Goal: Feedback & Contribution: Contribute content

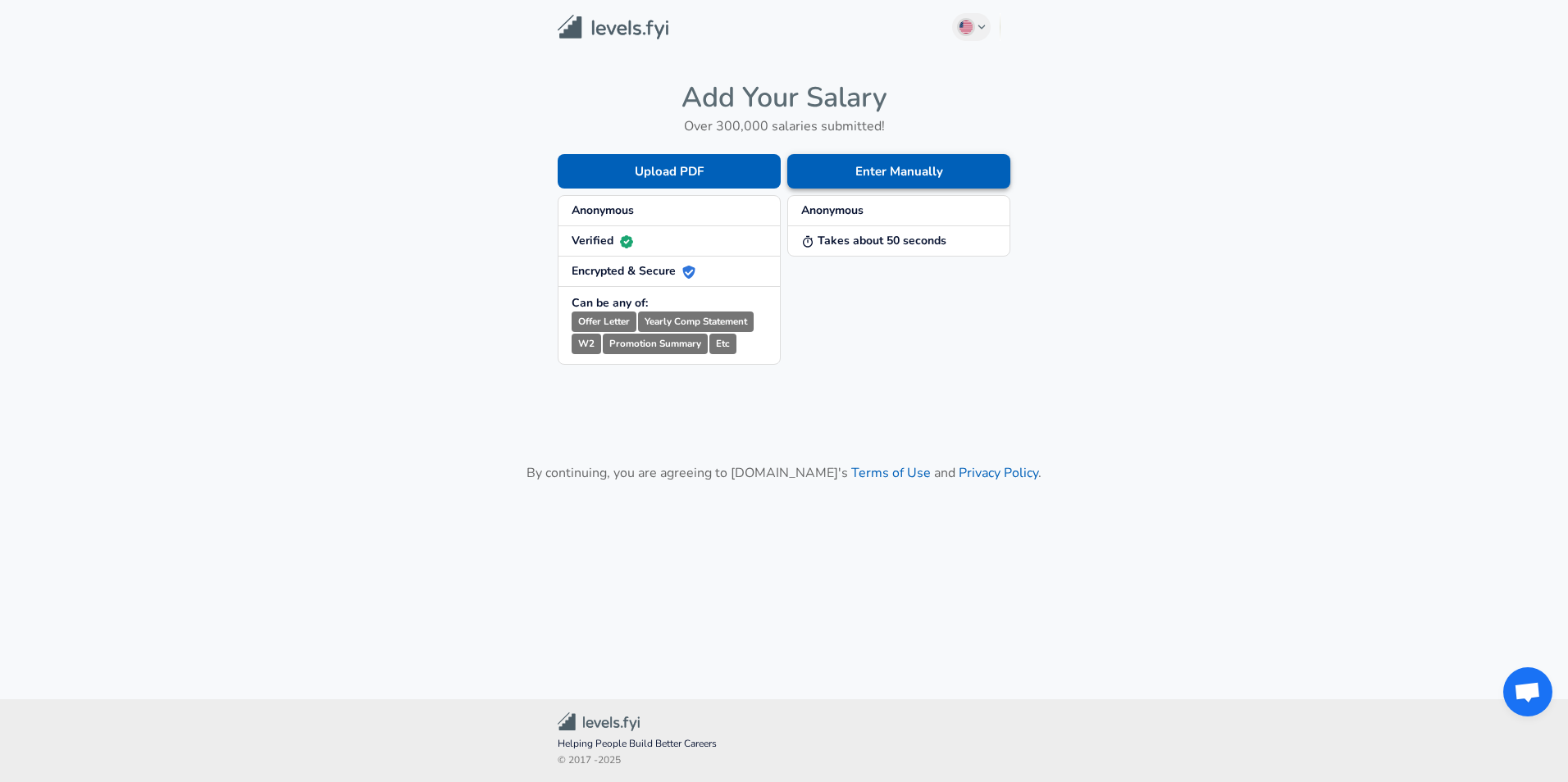
click at [883, 185] on button "Enter Manually" at bounding box center [899, 172] width 223 height 35
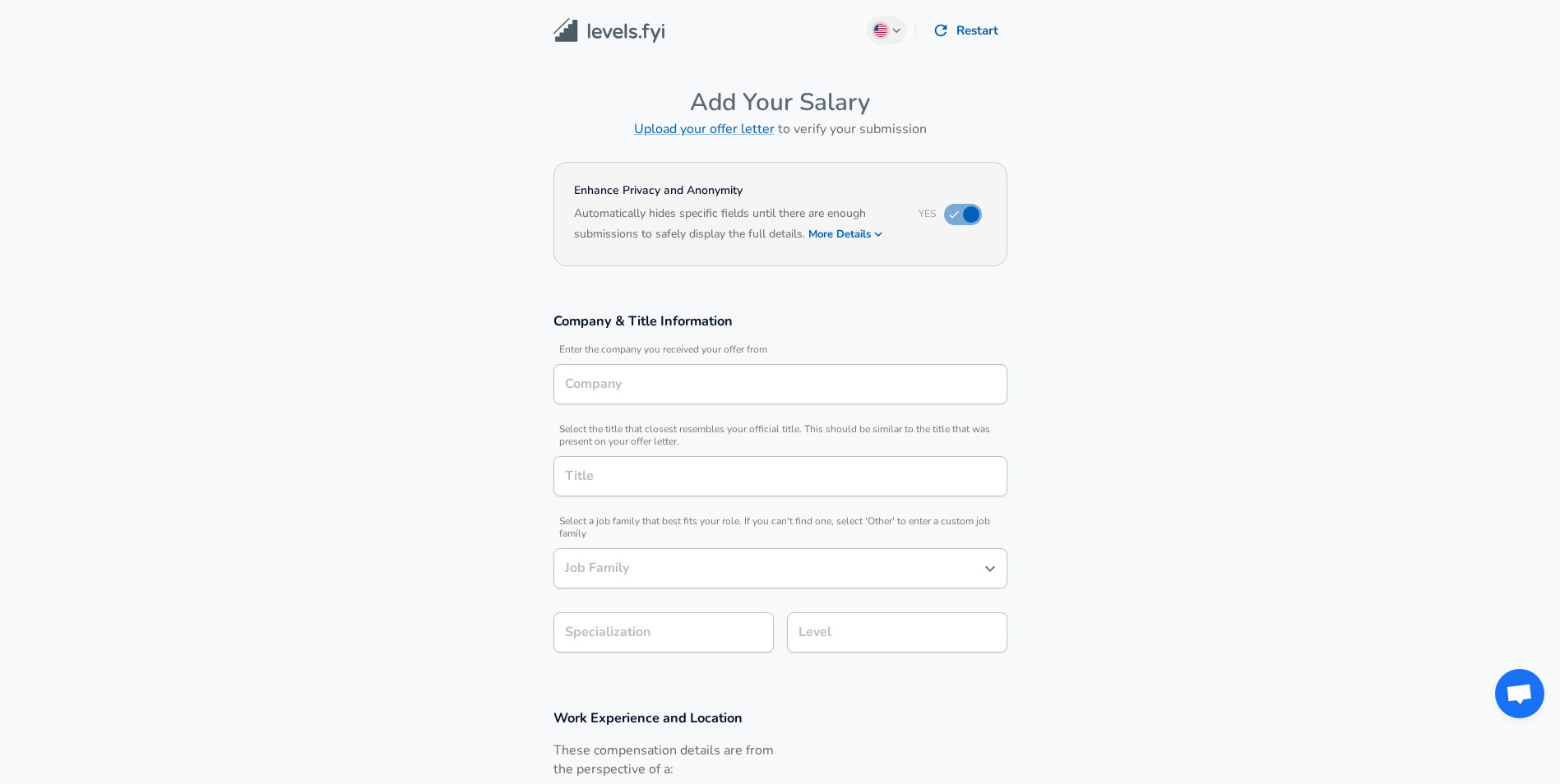
type input "SanDisk"
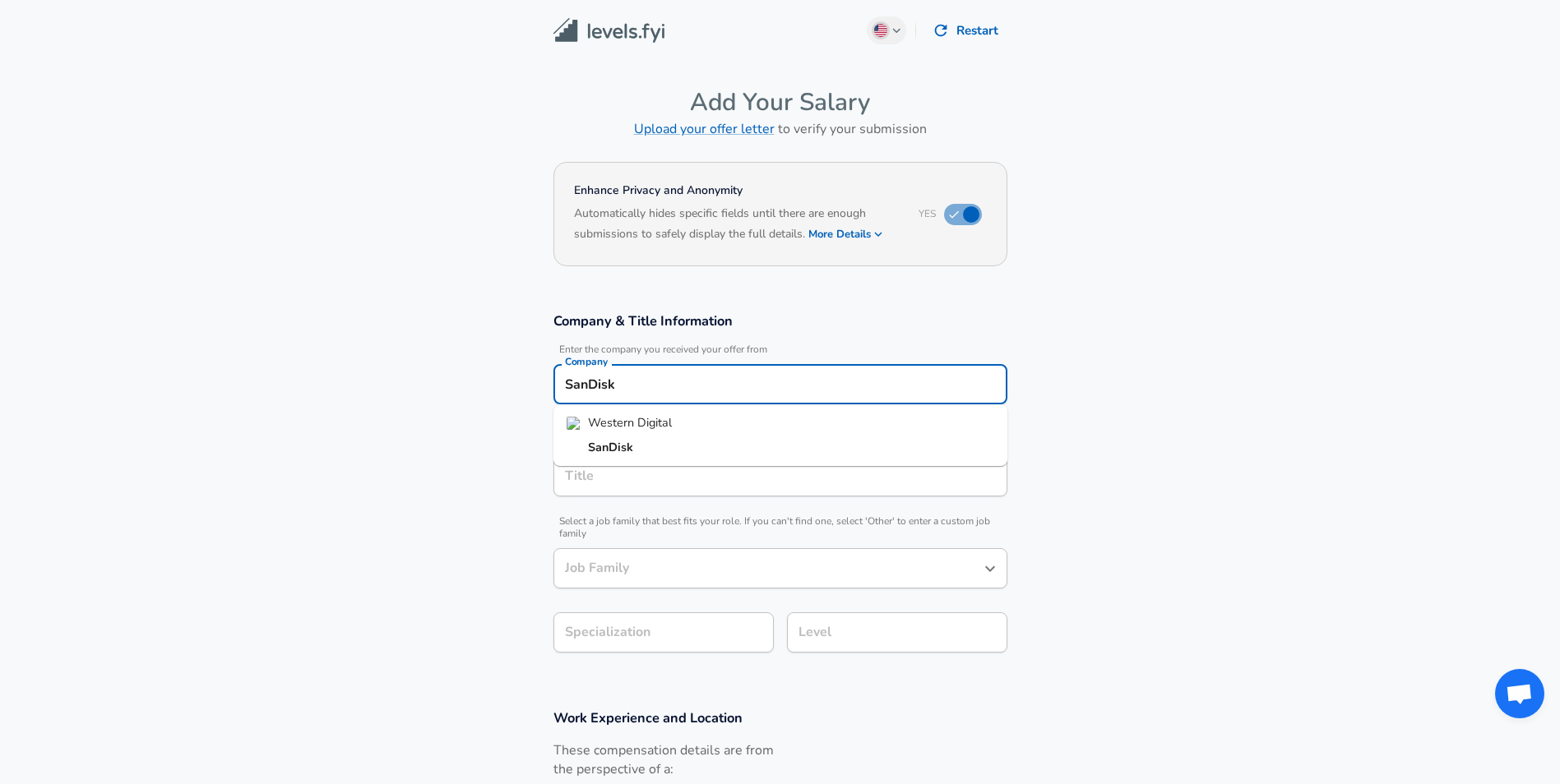
click at [647, 388] on input "SanDisk" at bounding box center [780, 385] width 439 height 26
drag, startPoint x: 442, startPoint y: 431, endPoint x: 562, endPoint y: 453, distance: 122.0
click at [458, 436] on section "Company & Title Information Enter the company you received your offer from Comp…" at bounding box center [780, 492] width 1560 height 397
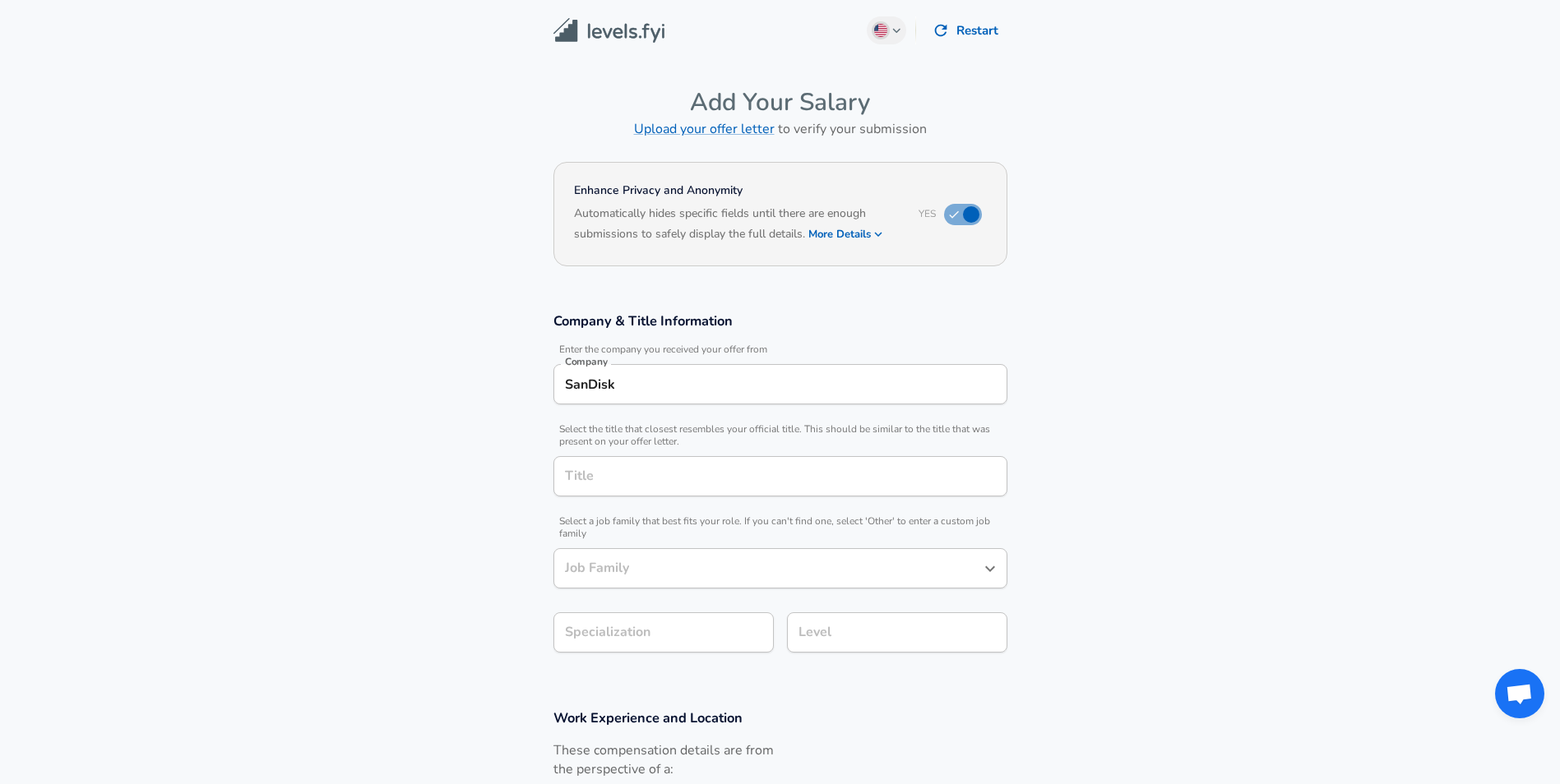
click at [618, 466] on input "Title" at bounding box center [780, 476] width 439 height 26
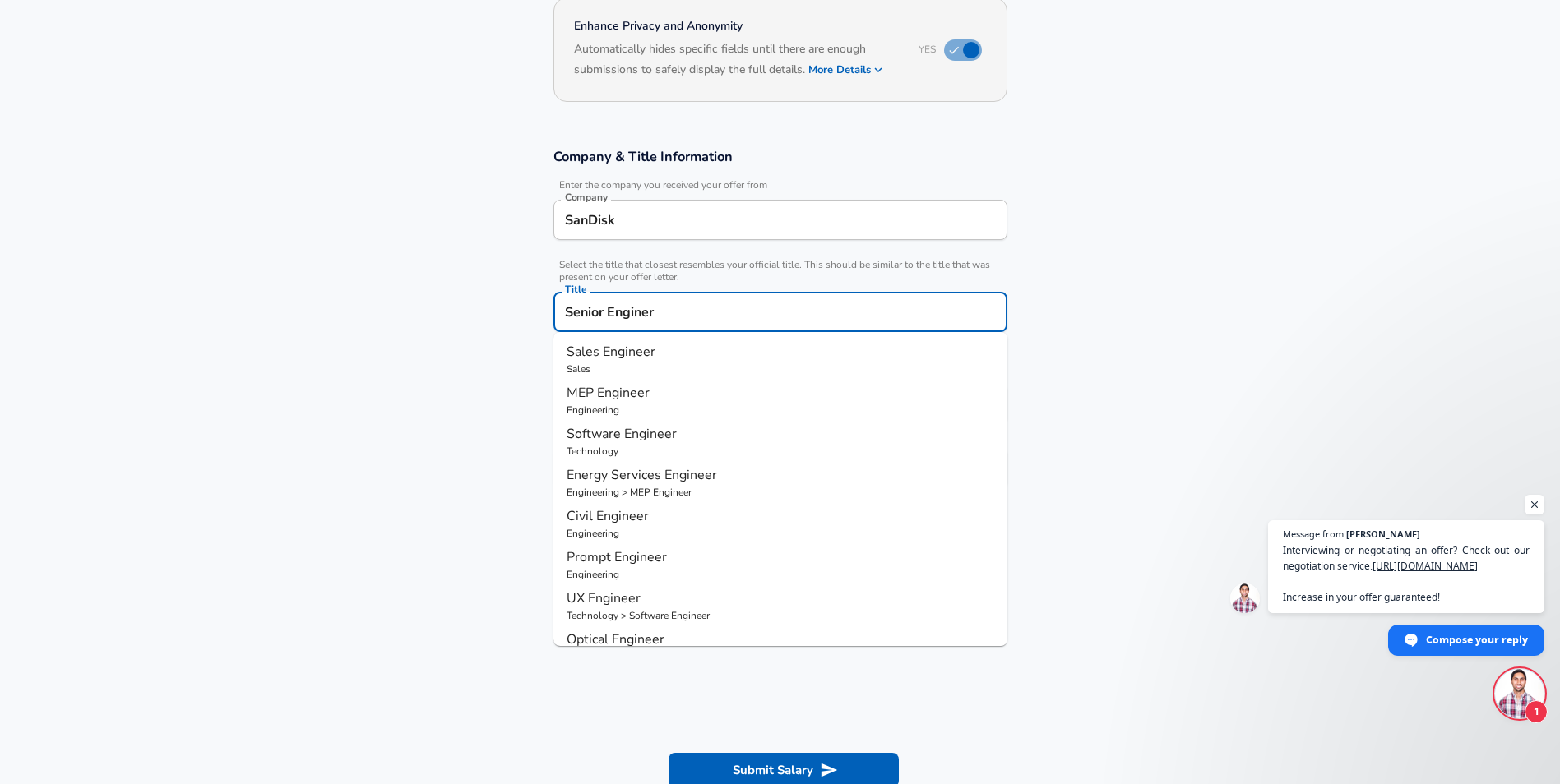
drag, startPoint x: 735, startPoint y: 320, endPoint x: 546, endPoint y: 317, distance: 189.0
click at [472, 302] on section "Company & Title Information Enter the company you received your offer from Comp…" at bounding box center [780, 327] width 1560 height 397
click at [650, 406] on p "Technology" at bounding box center [780, 410] width 428 height 15
type input "Software Engineer"
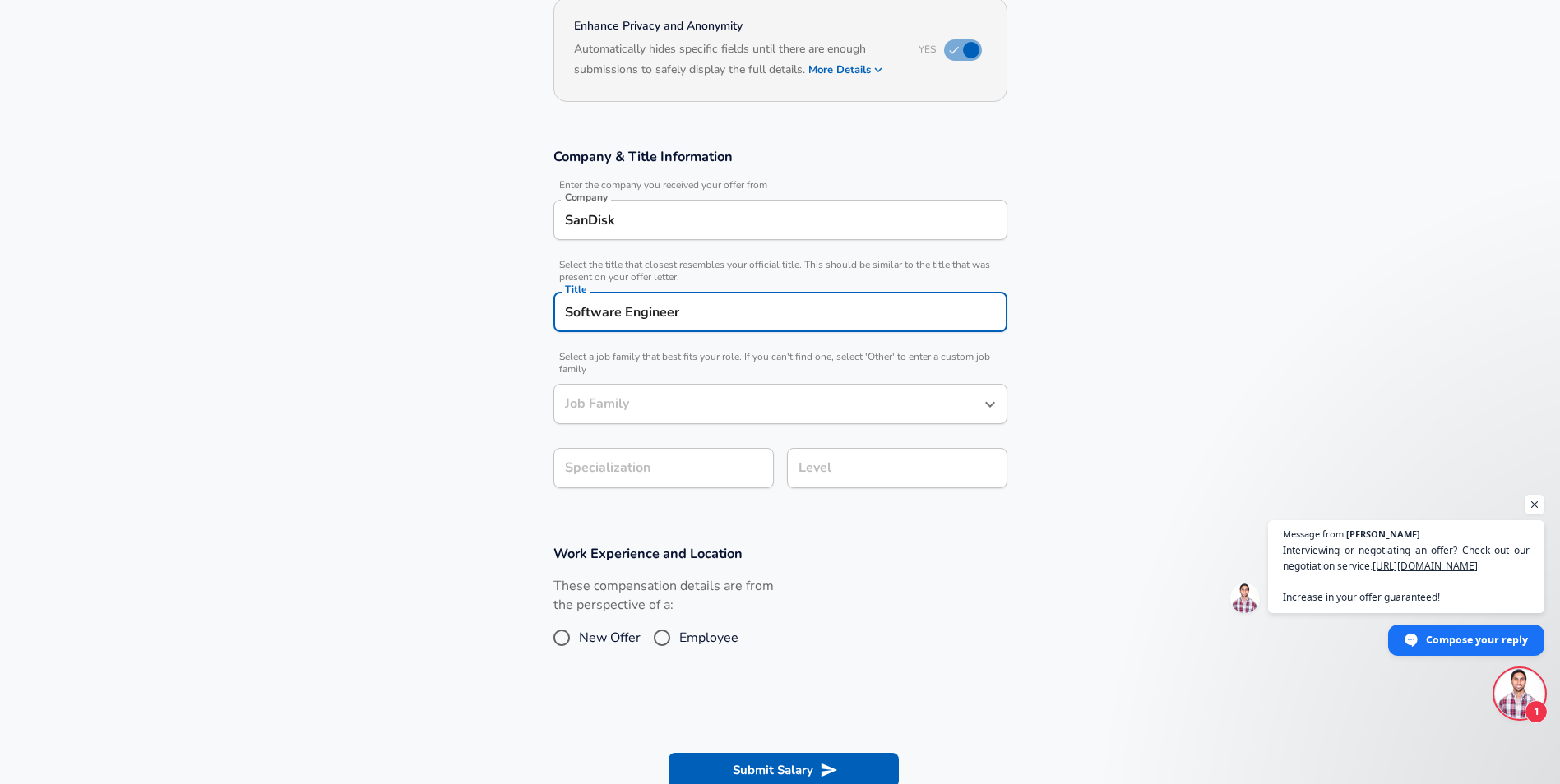
type input "Software Engineer"
click at [620, 397] on input "Software Engineer" at bounding box center [768, 404] width 414 height 26
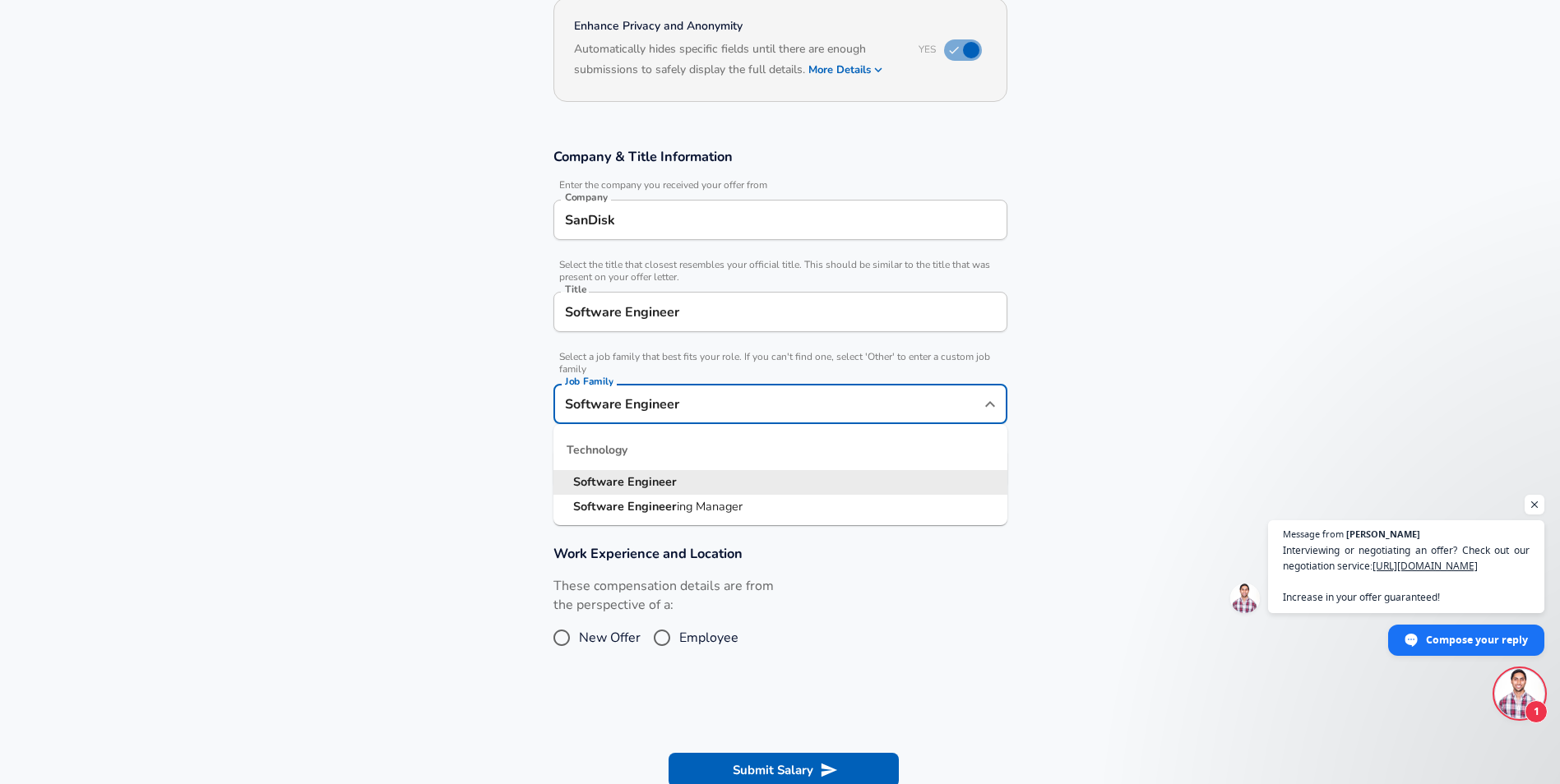
click at [620, 397] on input "Software Engineer" at bounding box center [768, 404] width 414 height 26
click at [430, 461] on section "Company & Title Information Enter the company you received your offer from Comp…" at bounding box center [780, 327] width 1560 height 397
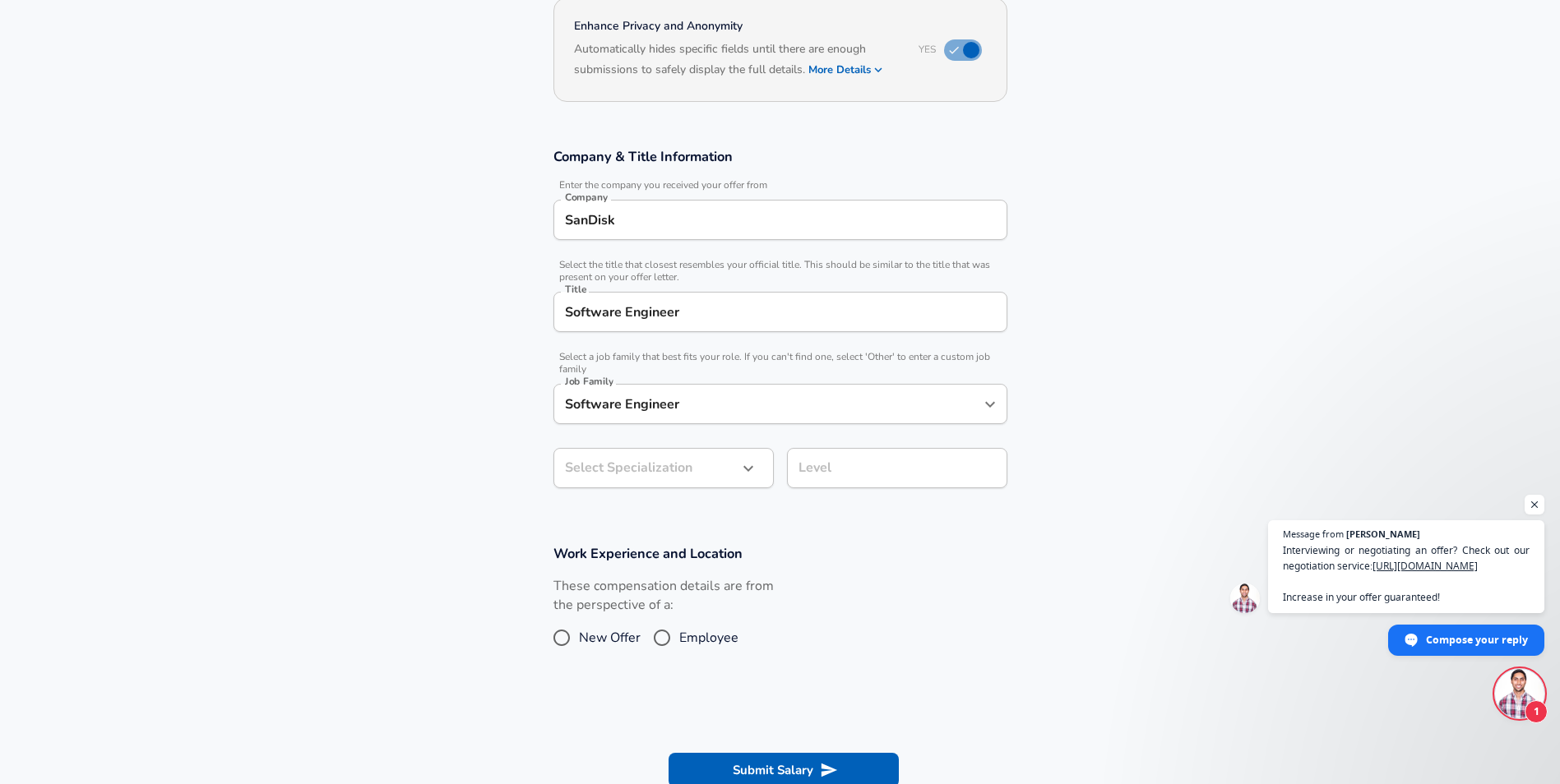
drag, startPoint x: 704, startPoint y: 328, endPoint x: 505, endPoint y: 299, distance: 201.1
click at [505, 299] on section "Company & Title Information Enter the company you received your offer from Comp…" at bounding box center [780, 327] width 1560 height 397
drag, startPoint x: 723, startPoint y: 327, endPoint x: 474, endPoint y: 293, distance: 251.3
click at [465, 293] on section "Company & Title Information Enter the company you received your offer from Comp…" at bounding box center [780, 327] width 1560 height 397
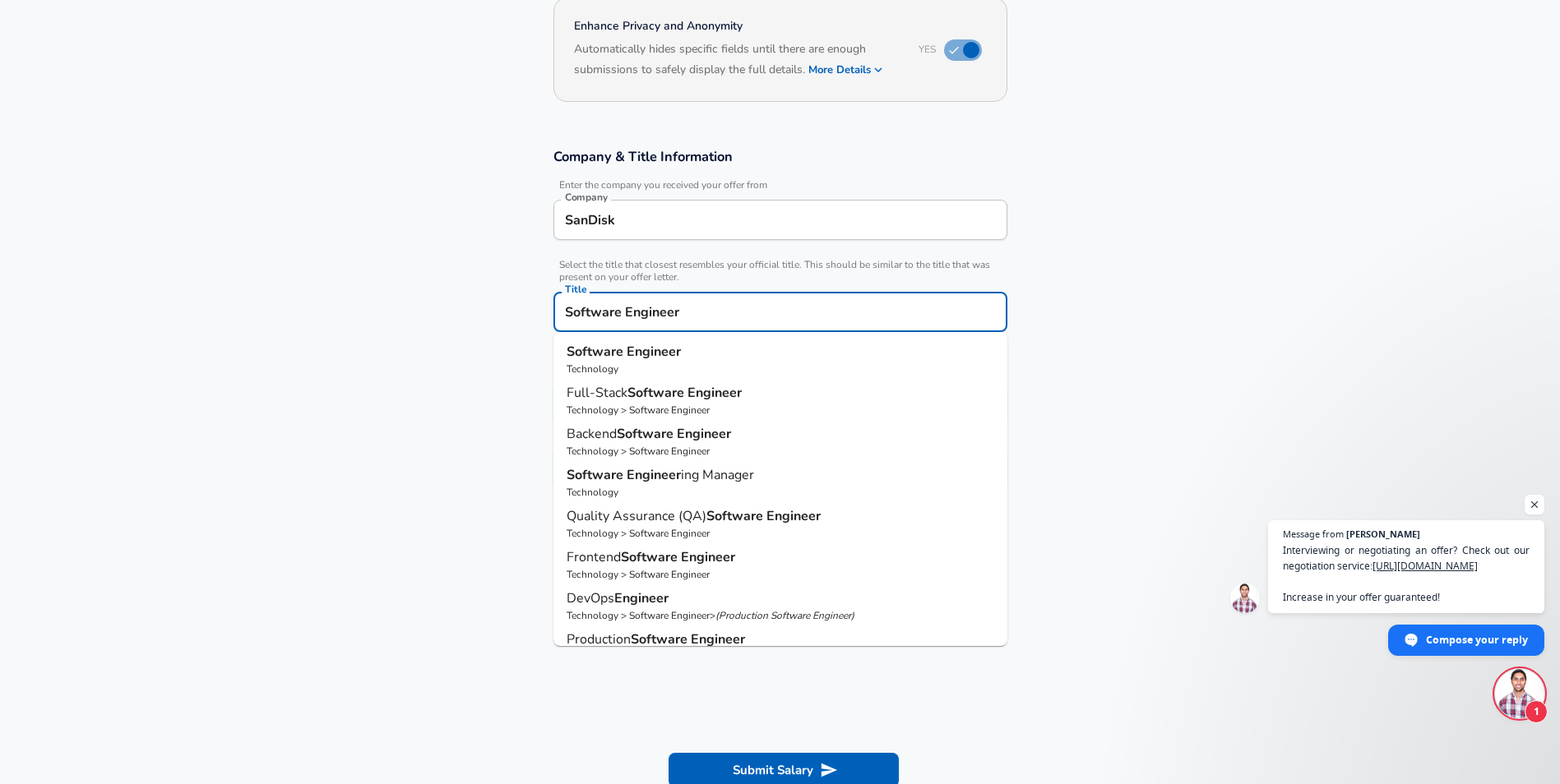
click at [647, 310] on input "Software Engineer" at bounding box center [780, 312] width 439 height 26
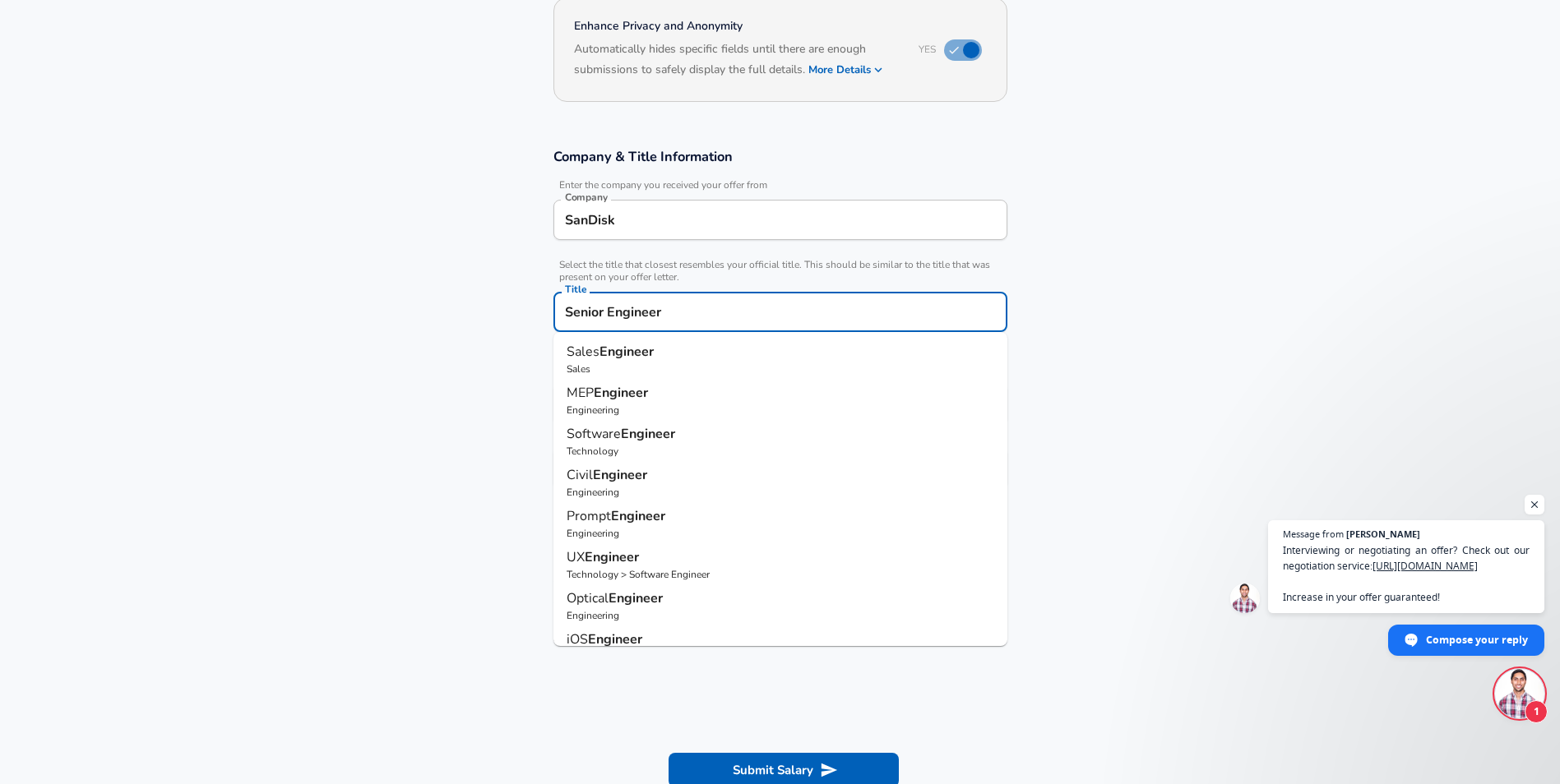
click at [971, 322] on input "Senior Engineer" at bounding box center [780, 312] width 439 height 26
type input "Senior Engineer"
click at [1147, 330] on section "Company & Title Information Enter the company you received your offer from Comp…" at bounding box center [780, 327] width 1560 height 397
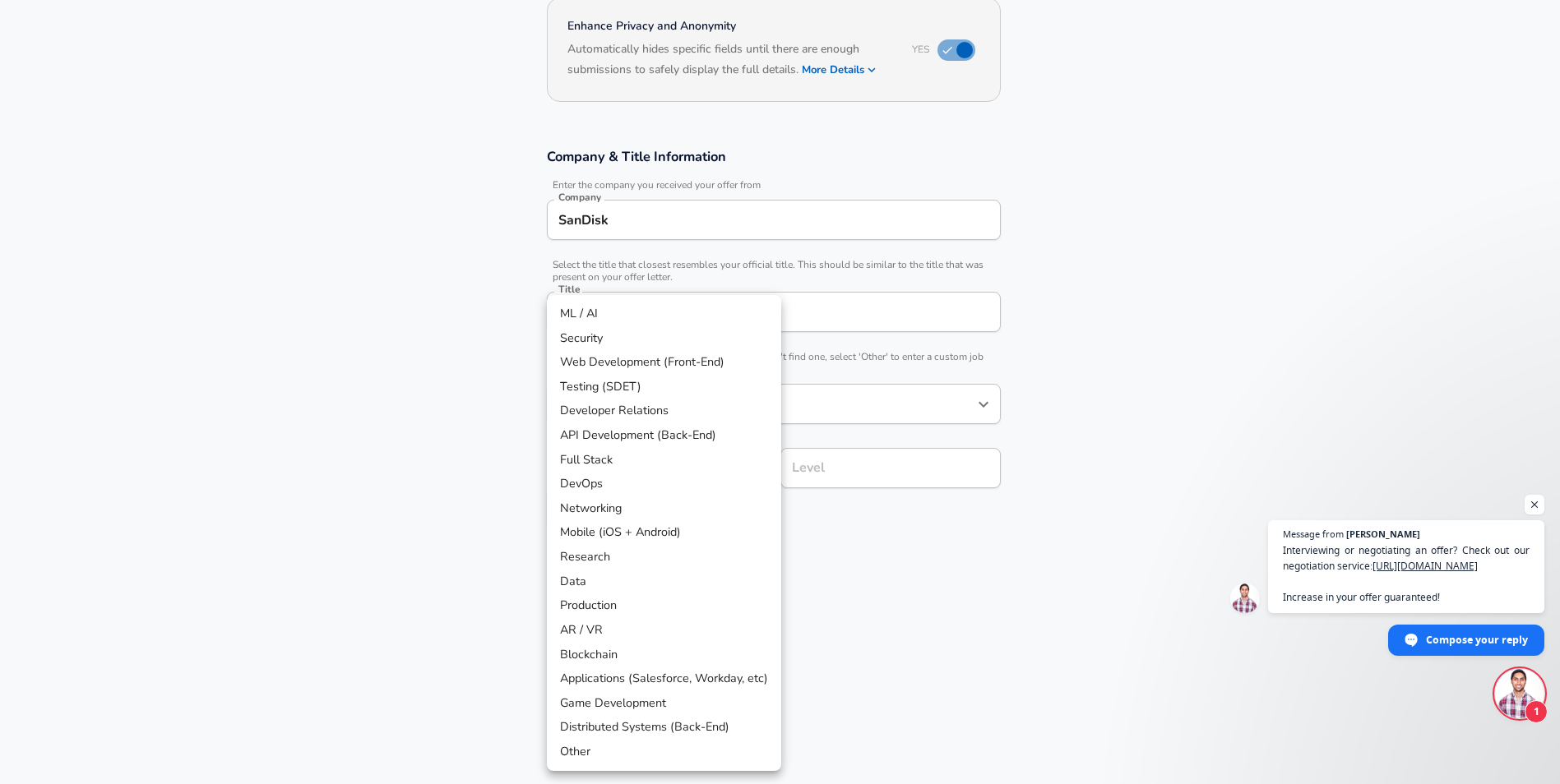
scroll to position [213, 0]
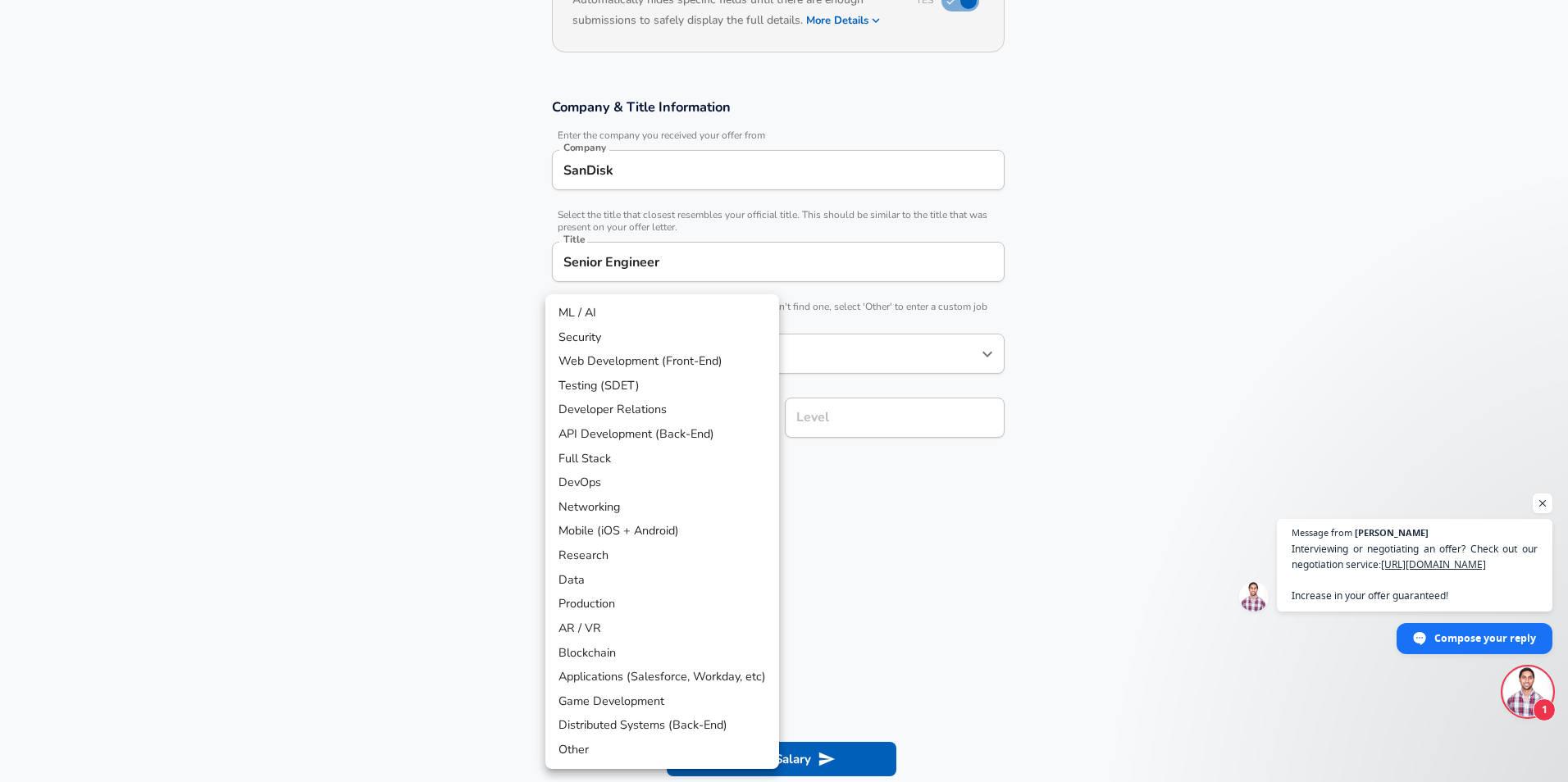
click at [635, 471] on body "English ([GEOGRAPHIC_DATA]) Change Restart Add Your Salary Upload your offer le…" at bounding box center [784, 178] width 1568 height 782
click at [598, 744] on li "Other" at bounding box center [662, 750] width 234 height 25
type input "Other"
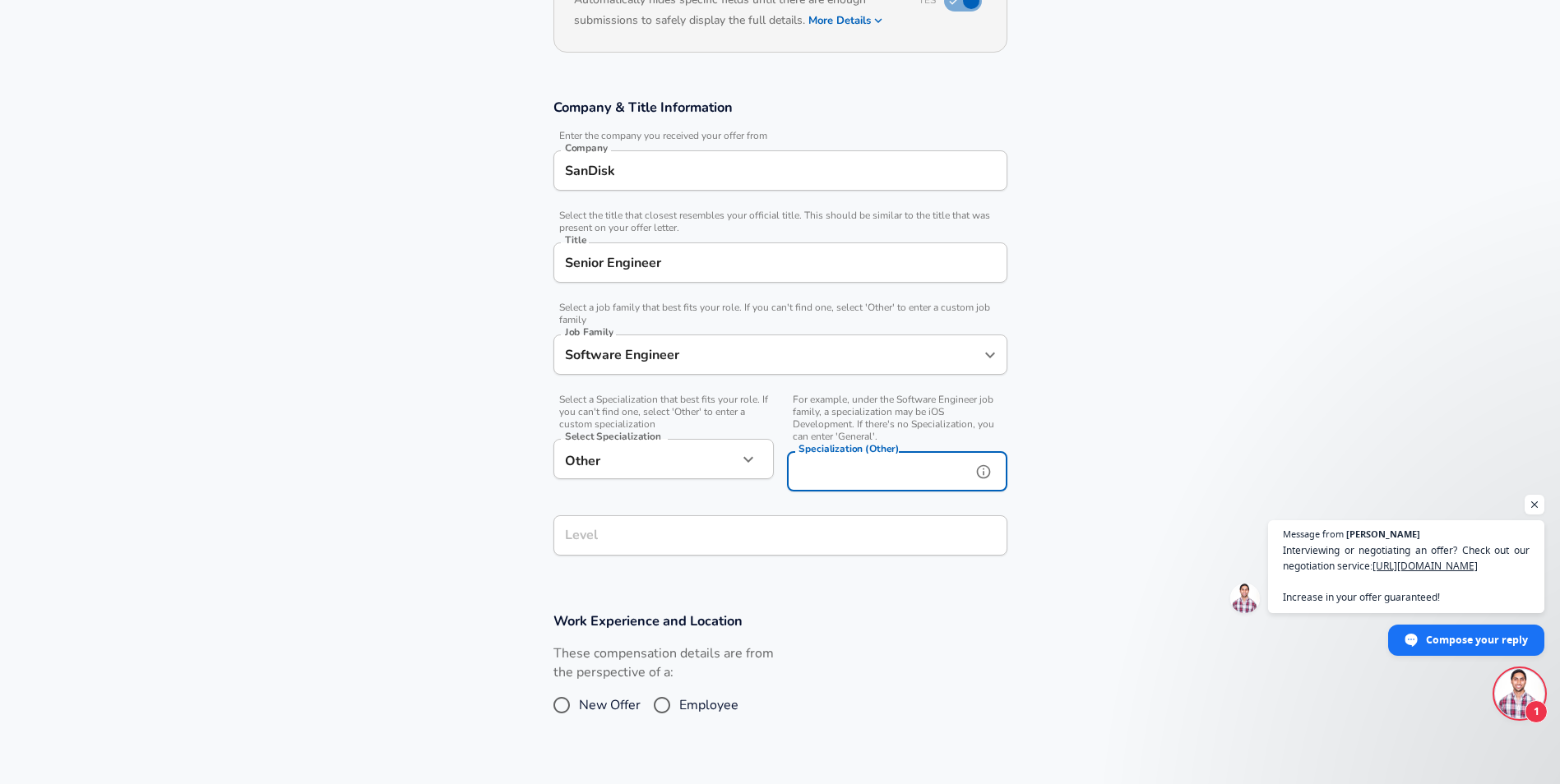
drag, startPoint x: 889, startPoint y: 452, endPoint x: 895, endPoint y: 466, distance: 15.2
click at [889, 452] on input "Specialization (Other)" at bounding box center [876, 472] width 178 height 40
drag, startPoint x: 667, startPoint y: 518, endPoint x: 659, endPoint y: 532, distance: 16.1
click at [667, 519] on div "Level" at bounding box center [780, 536] width 453 height 40
type input "Firmware"
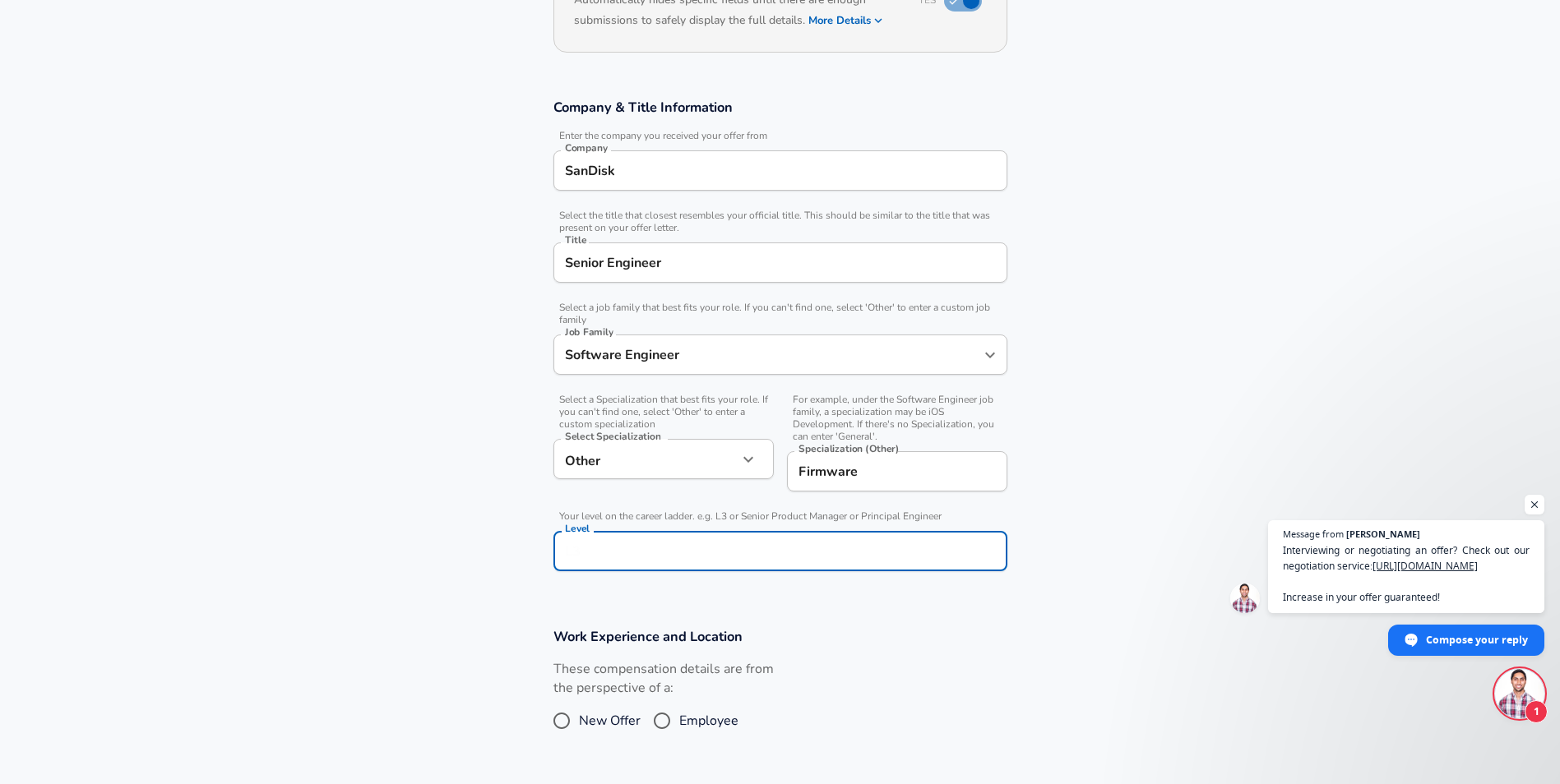
scroll to position [246, 0]
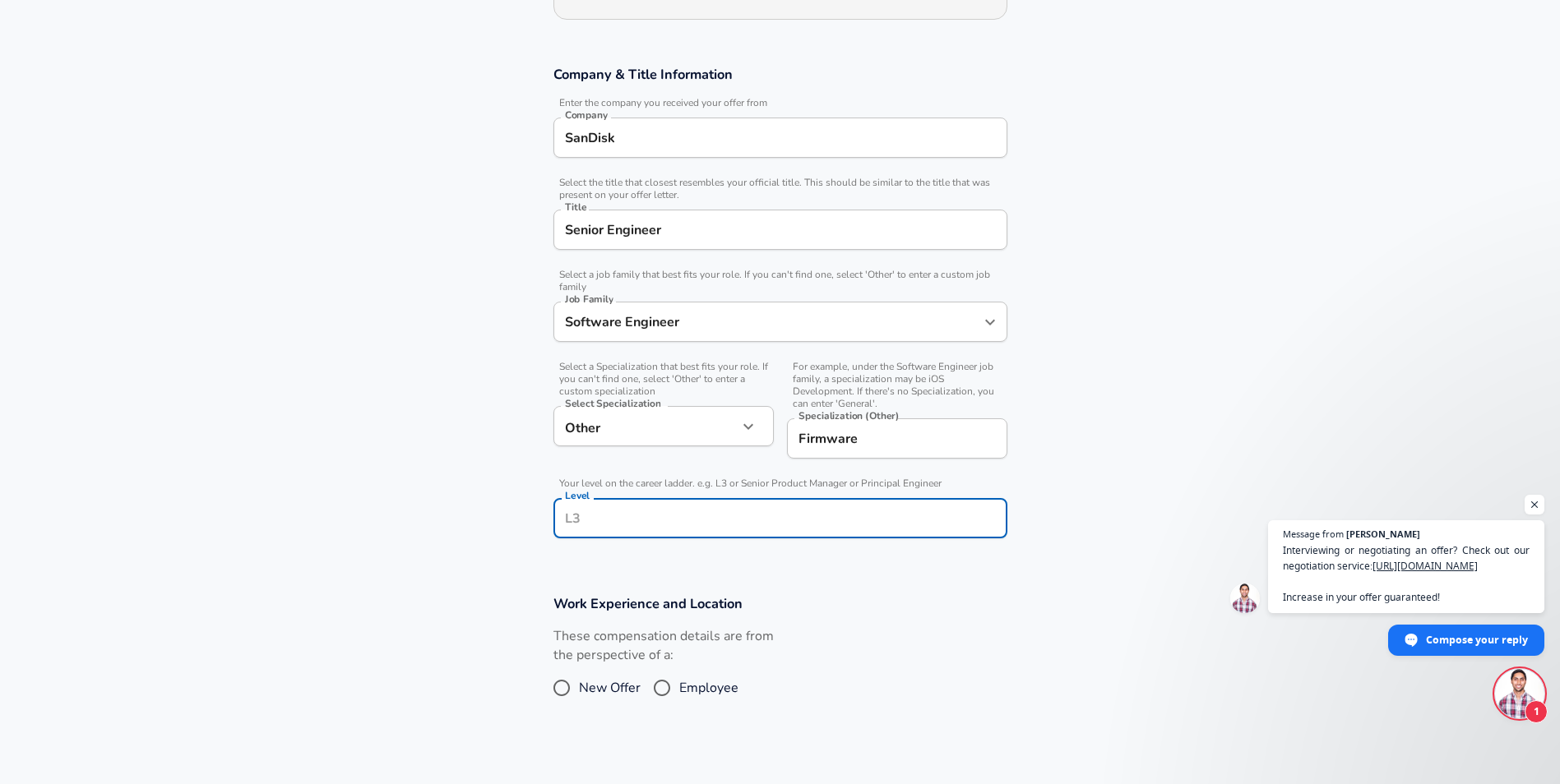
click at [642, 525] on input "Level" at bounding box center [780, 518] width 439 height 26
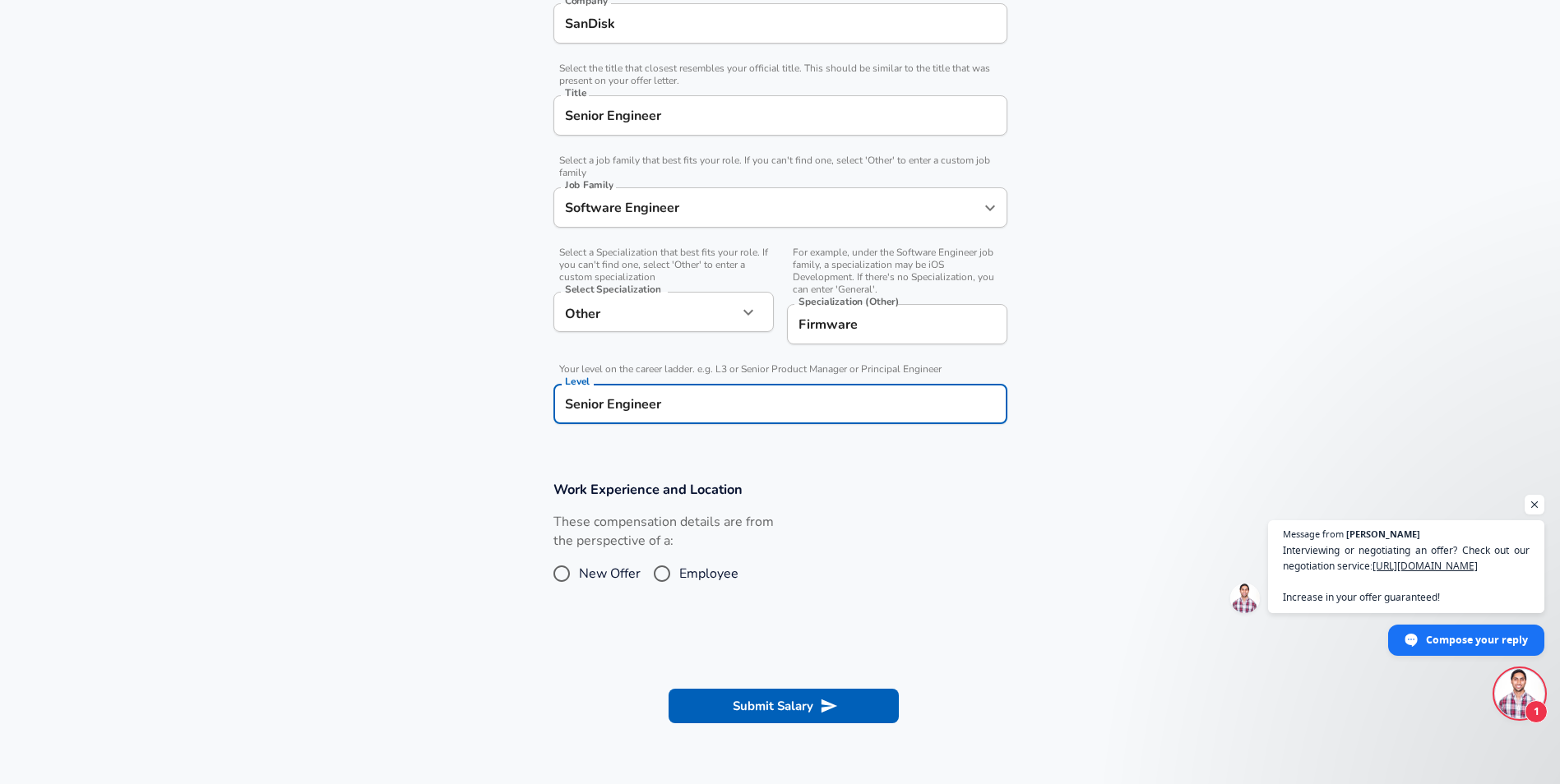
scroll to position [411, 0]
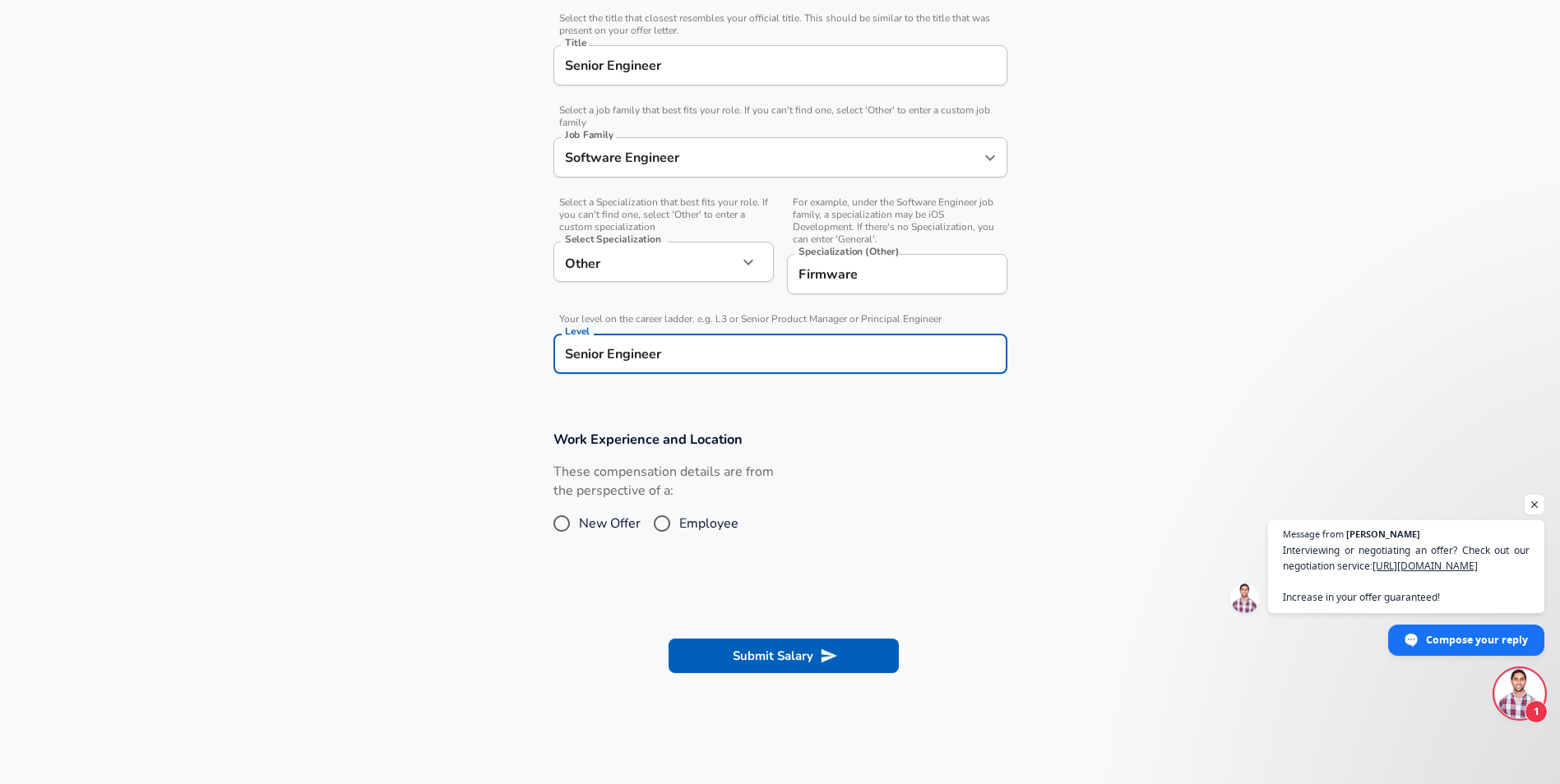
type input "Senior Engineer"
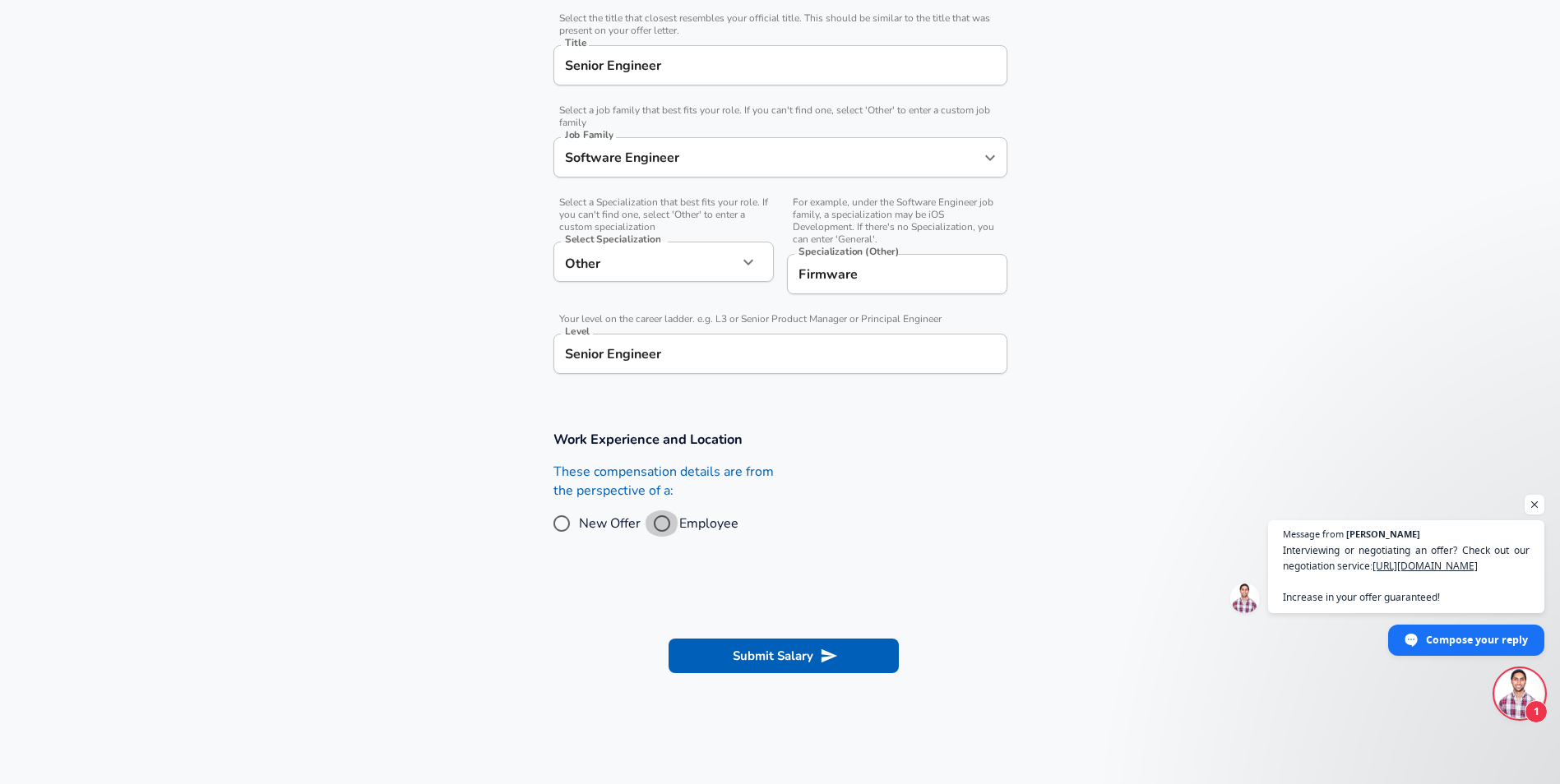
click at [669, 528] on input "Employee" at bounding box center [662, 523] width 35 height 27
radio input "true"
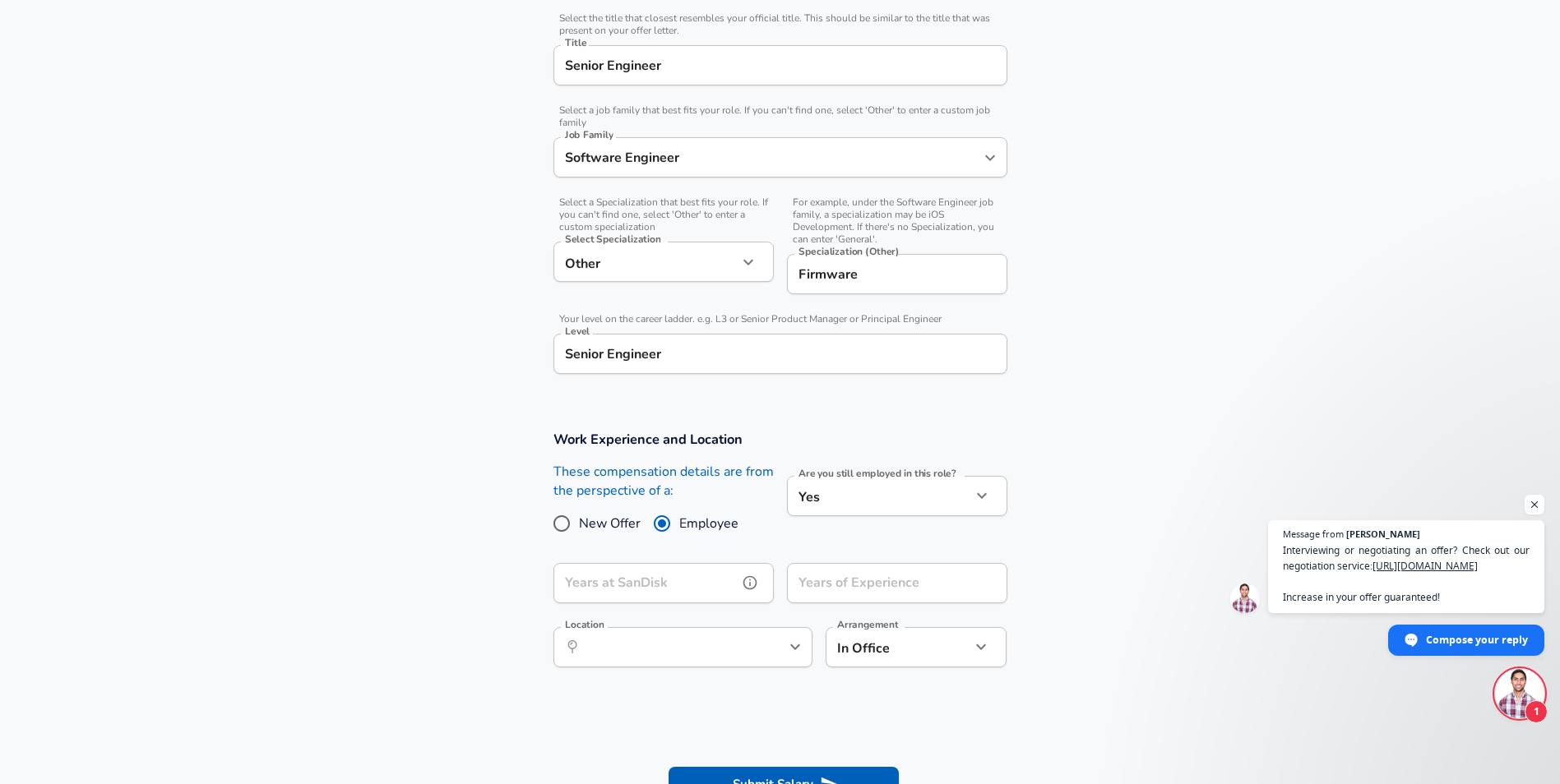
click at [646, 588] on input "Years at SanDisk" at bounding box center [645, 583] width 184 height 40
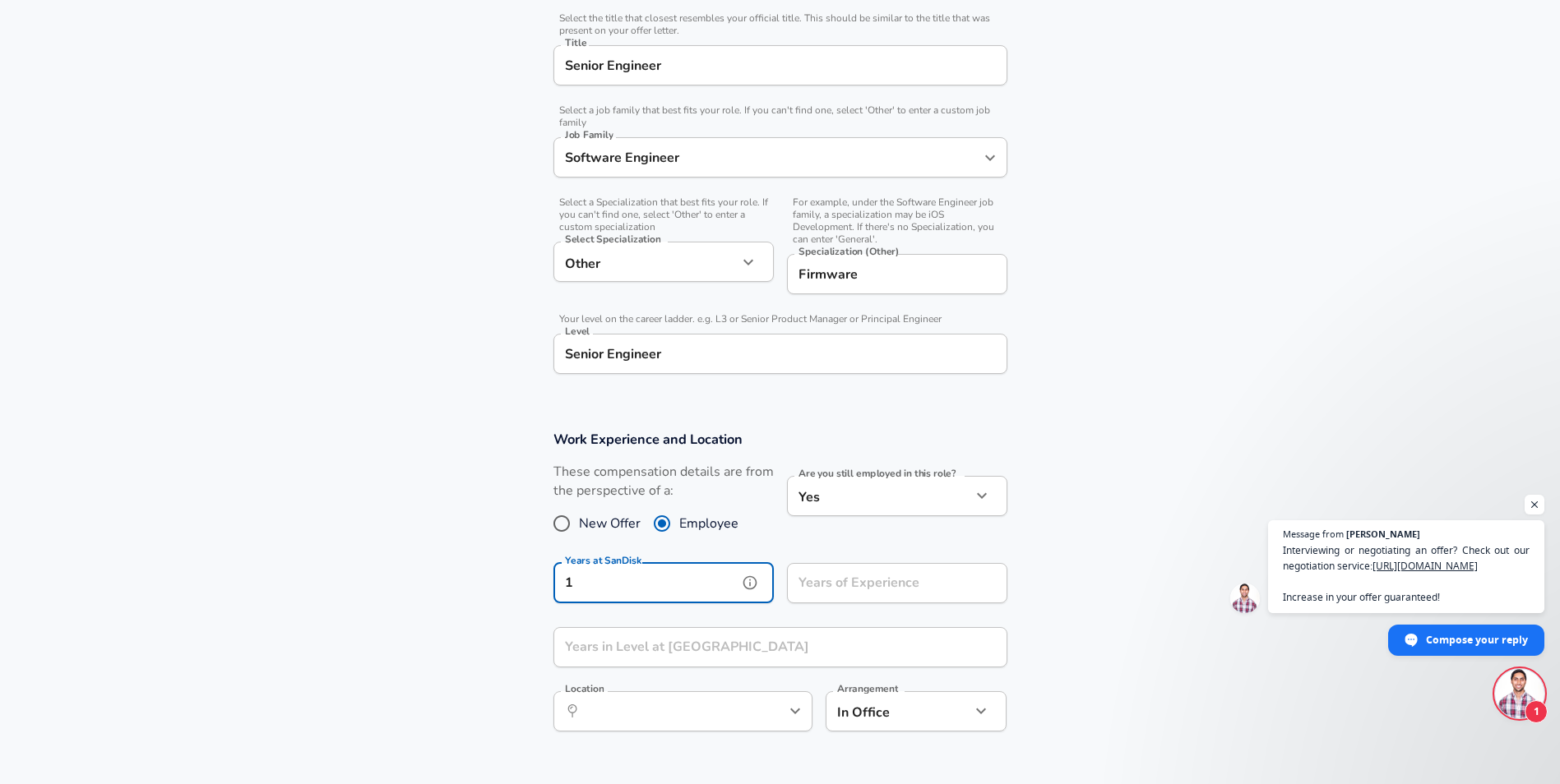
type input "1"
click at [849, 600] on input "Years of Experience" at bounding box center [878, 583] width 184 height 40
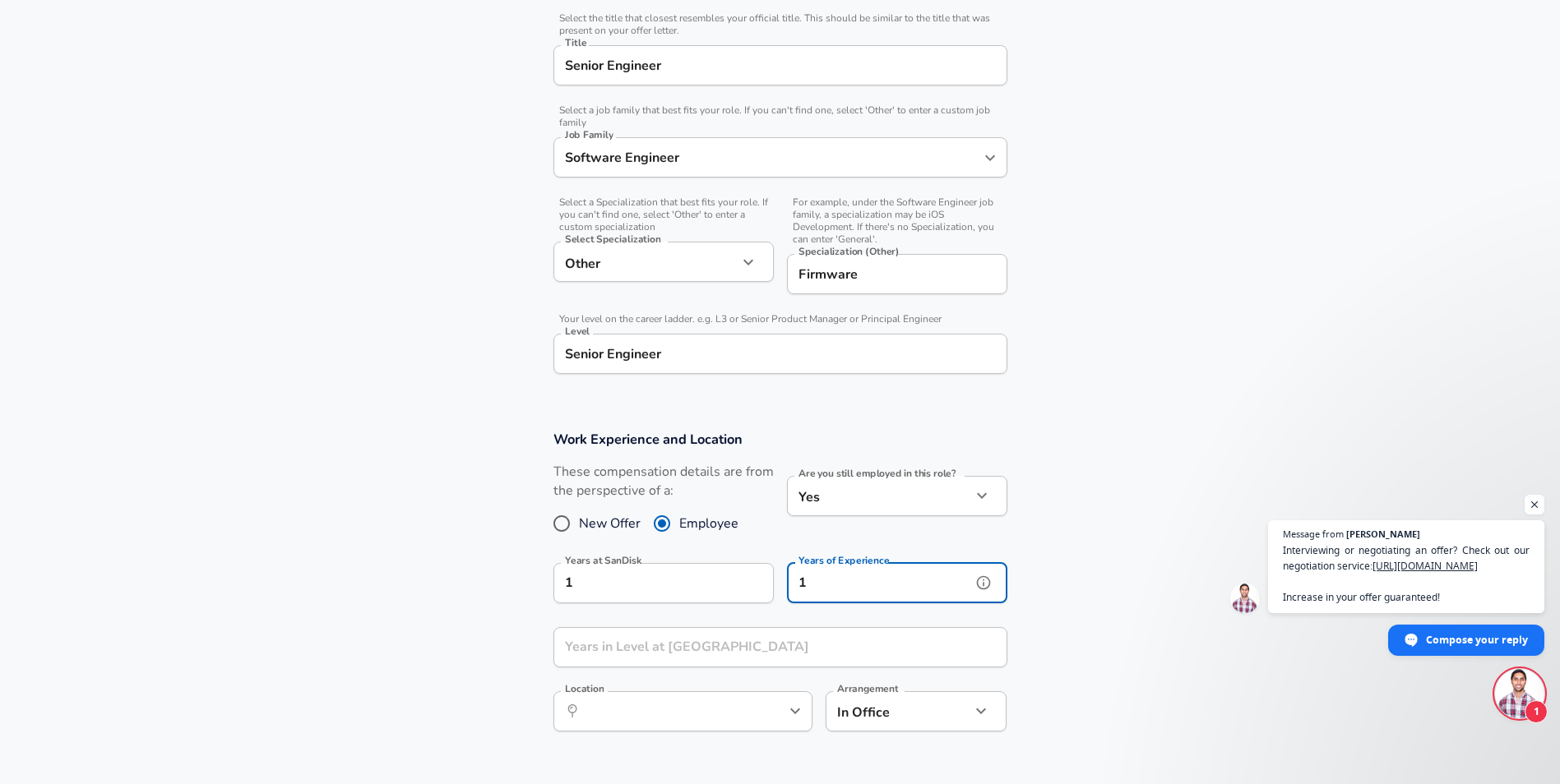
type input "1"
click at [767, 644] on input "Years in Level at [GEOGRAPHIC_DATA]" at bounding box center [762, 648] width 418 height 40
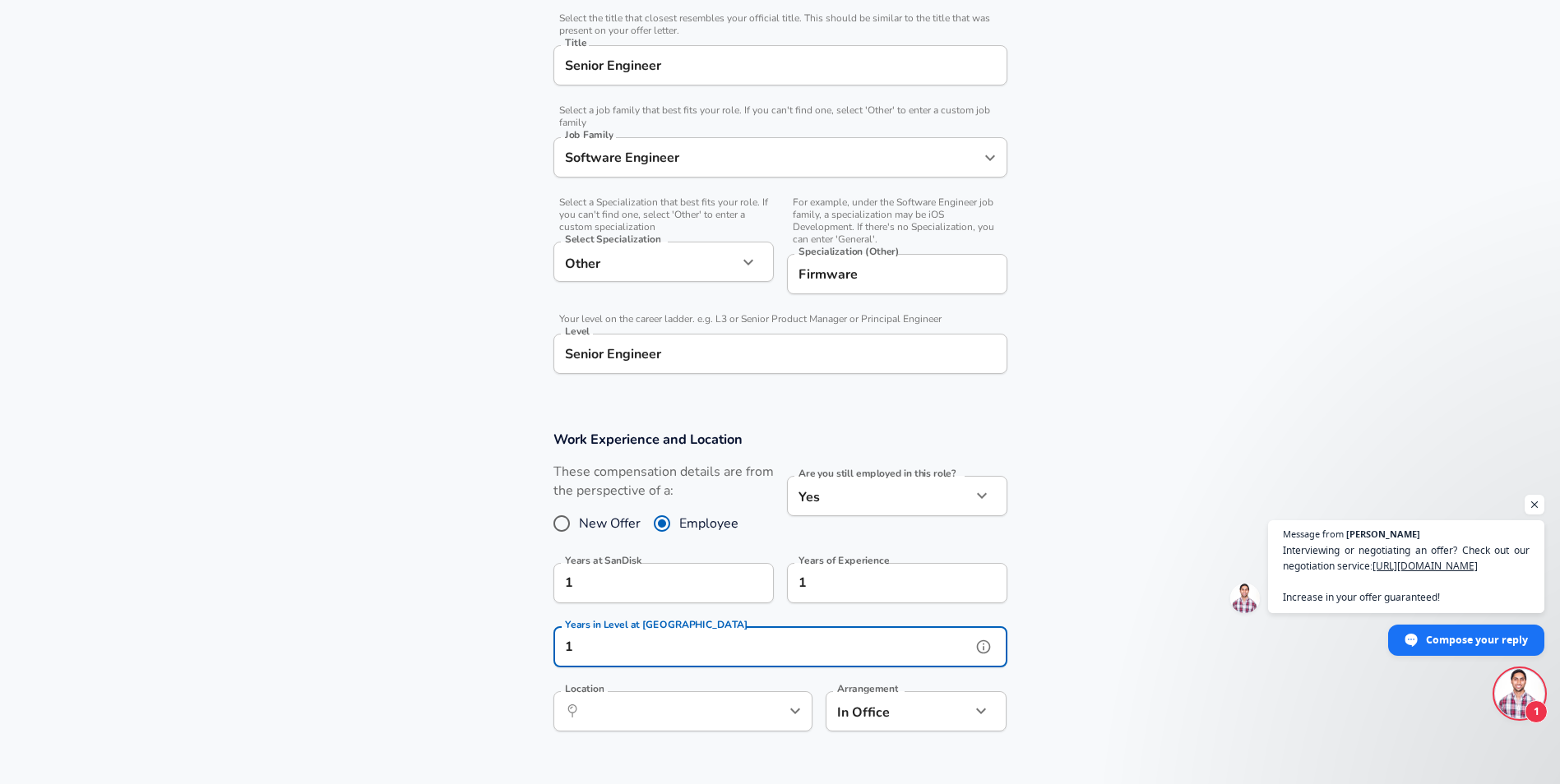
scroll to position [1, 0]
type input "1"
click at [702, 711] on input "Location" at bounding box center [665, 712] width 169 height 26
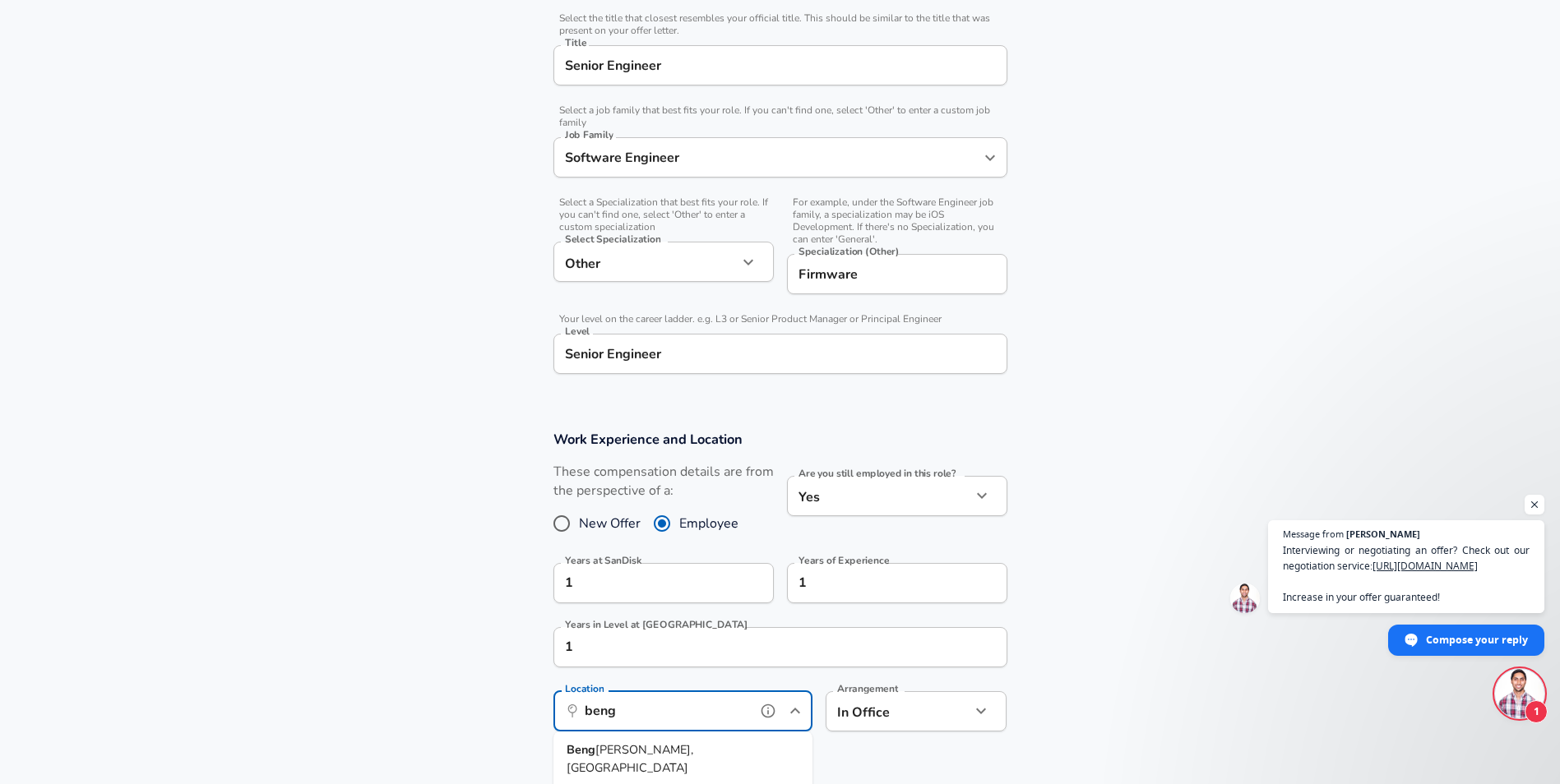
click at [660, 755] on span "[PERSON_NAME], [GEOGRAPHIC_DATA]" at bounding box center [629, 759] width 126 height 35
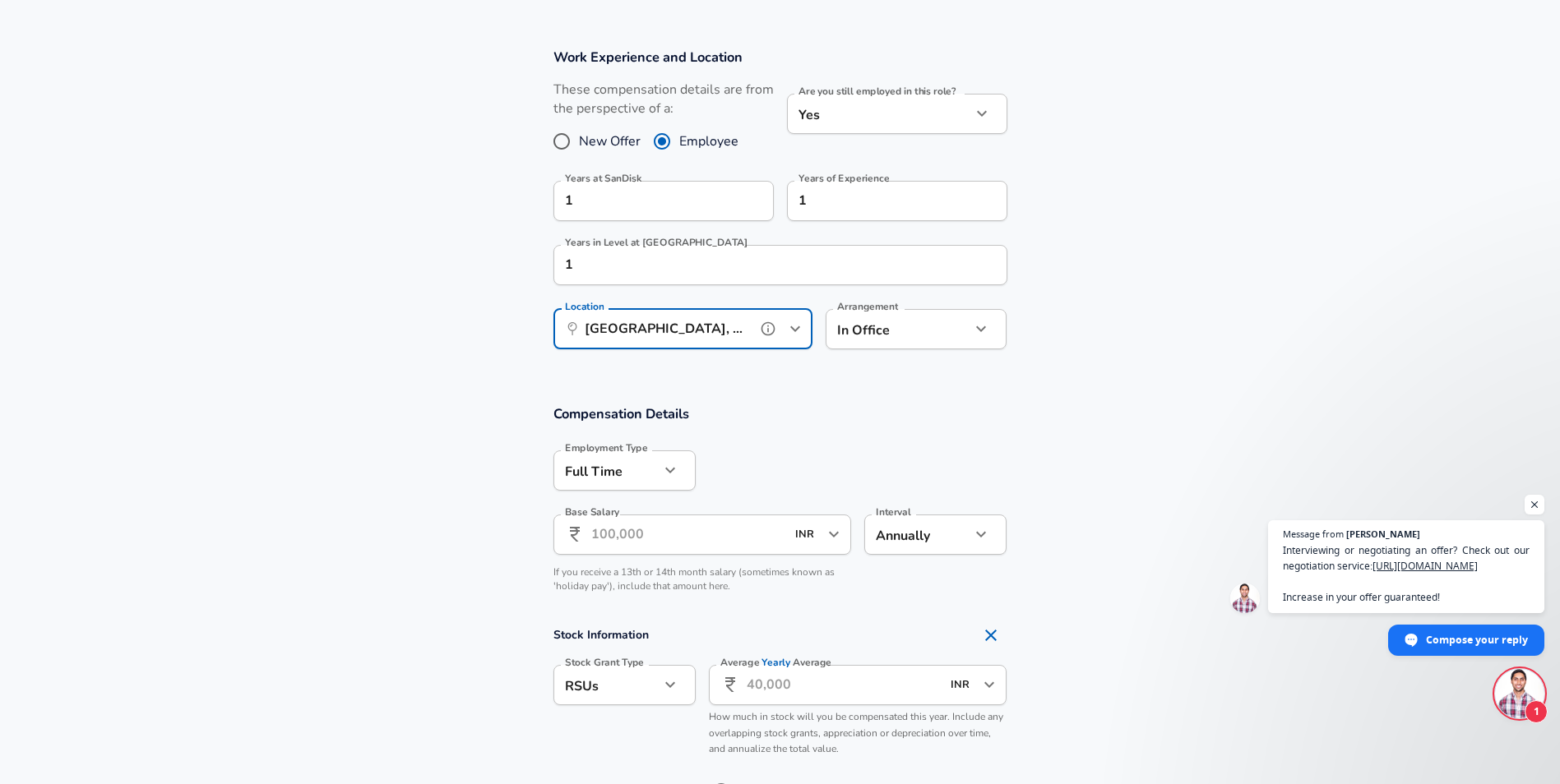
scroll to position [822, 0]
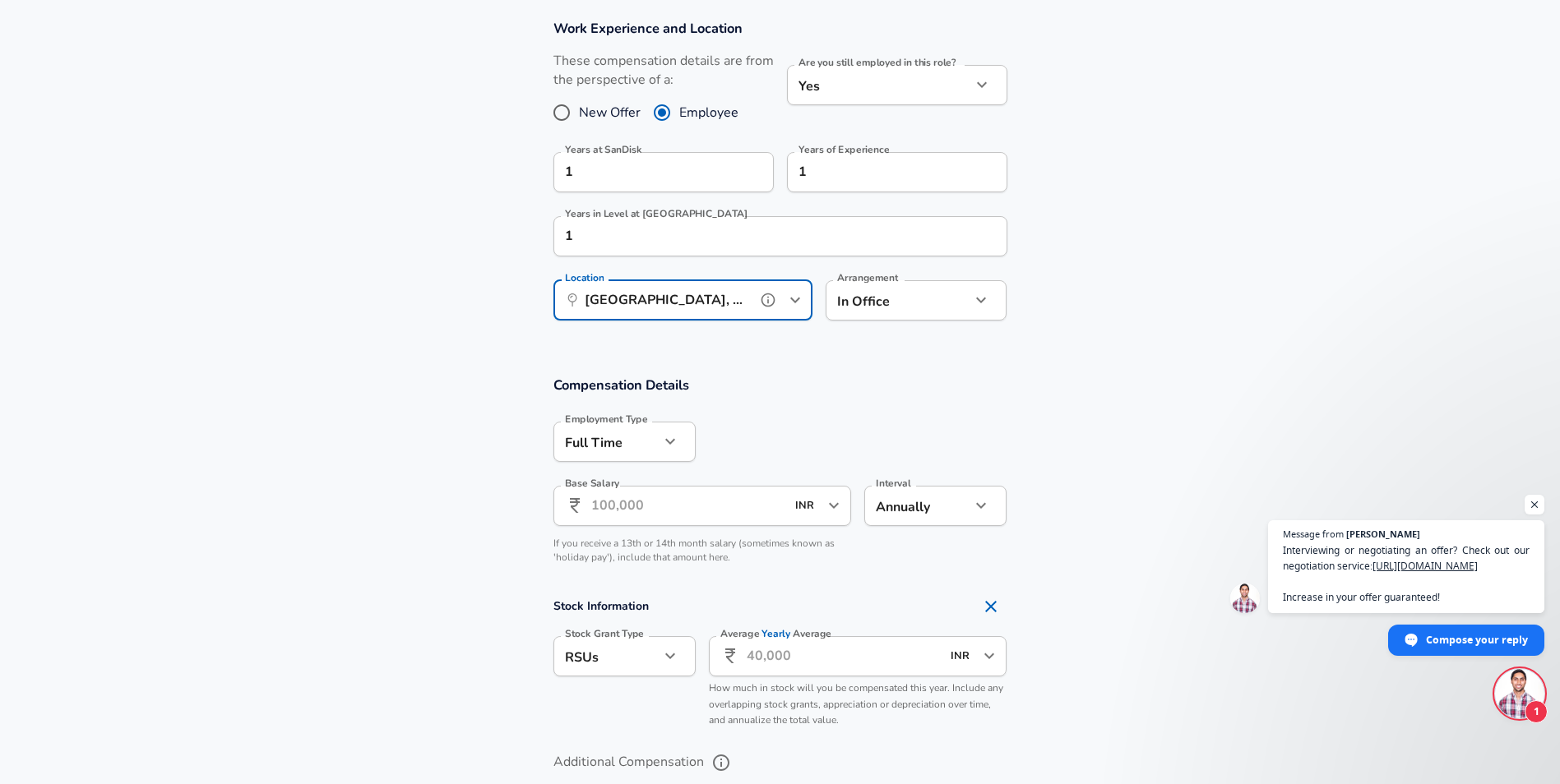
type input "[GEOGRAPHIC_DATA], [GEOGRAPHIC_DATA], [GEOGRAPHIC_DATA]"
click at [658, 517] on input "Base Salary" at bounding box center [688, 506] width 195 height 40
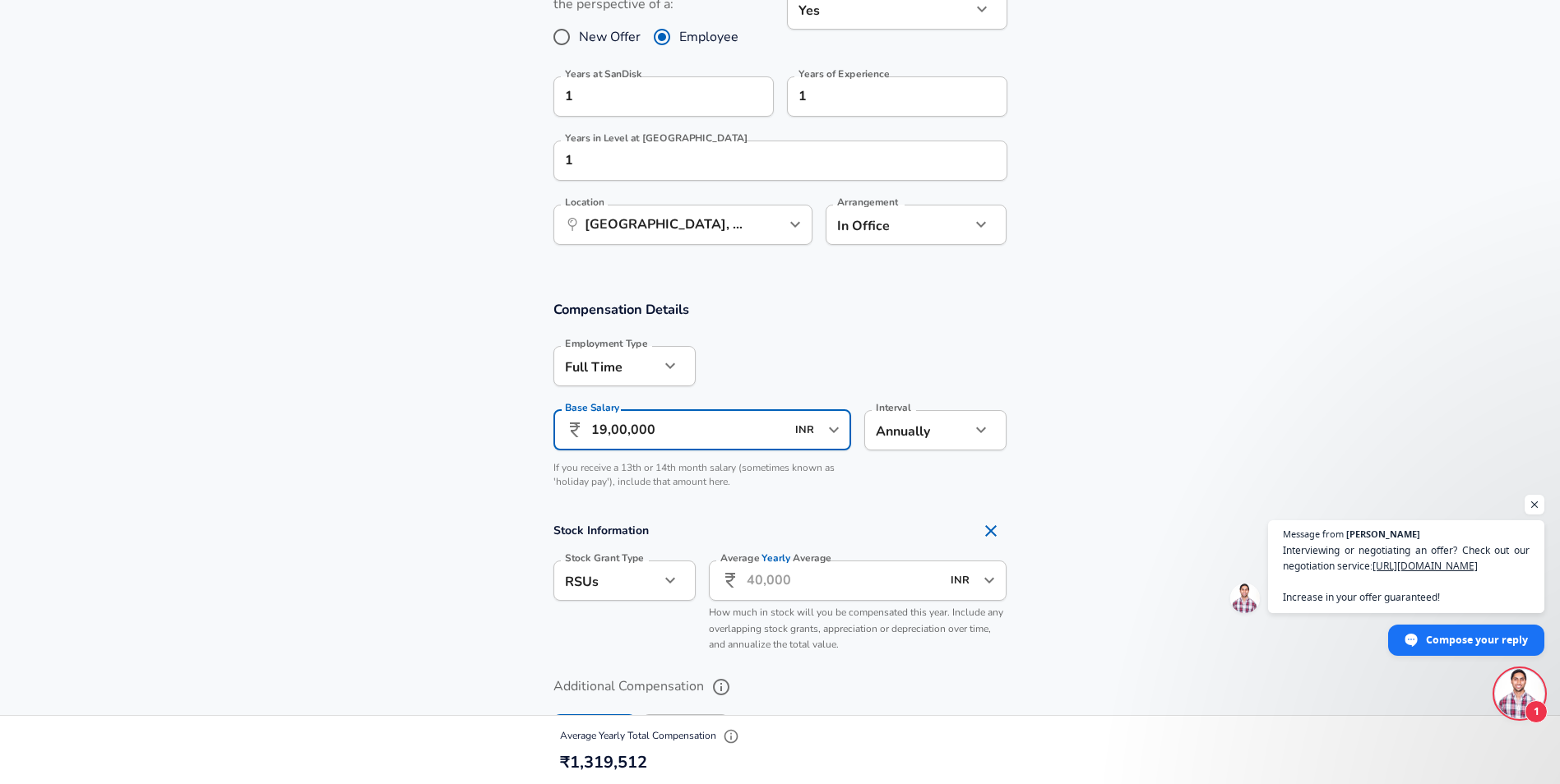
scroll to position [904, 0]
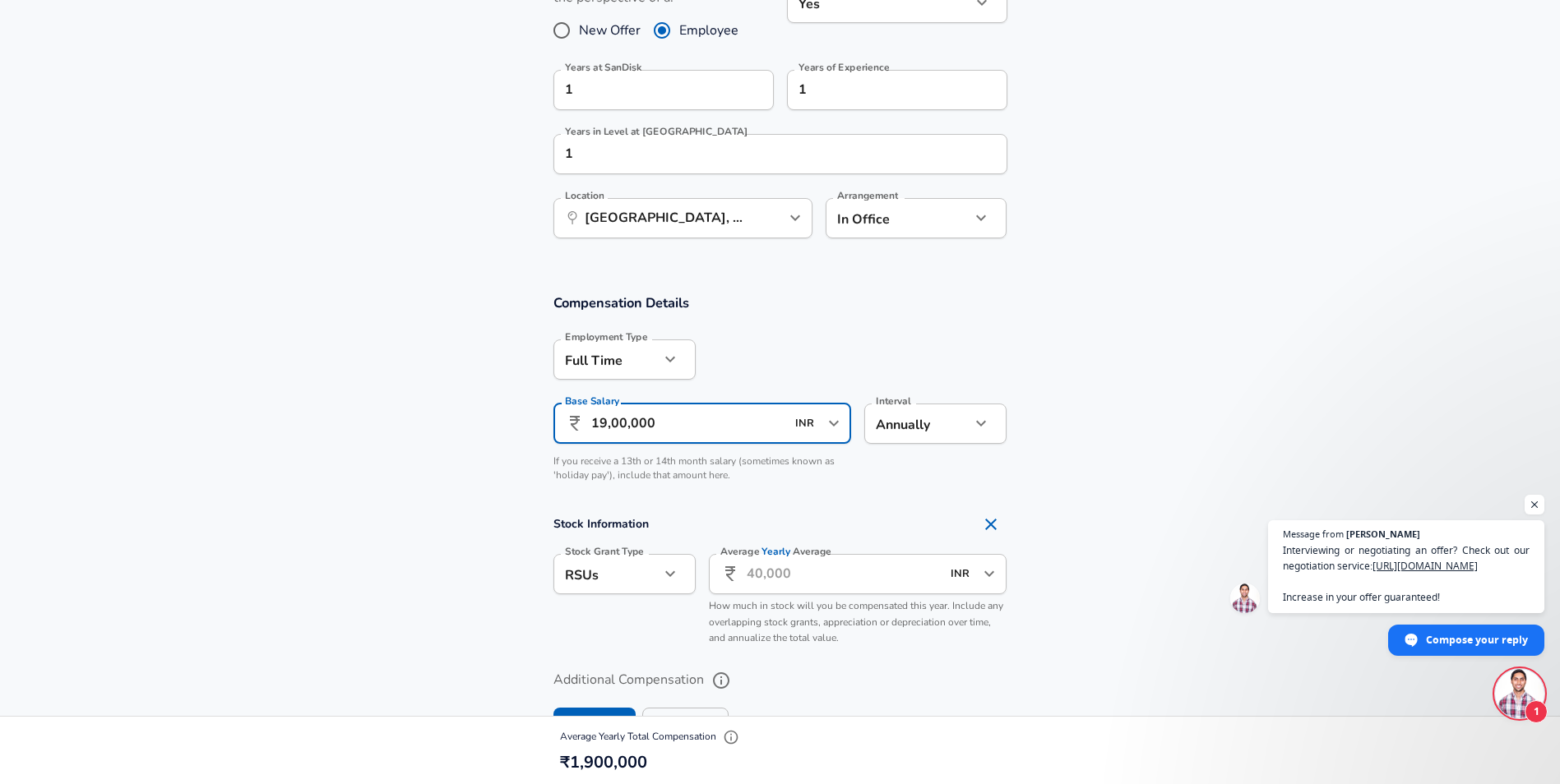
type input "19,00,000"
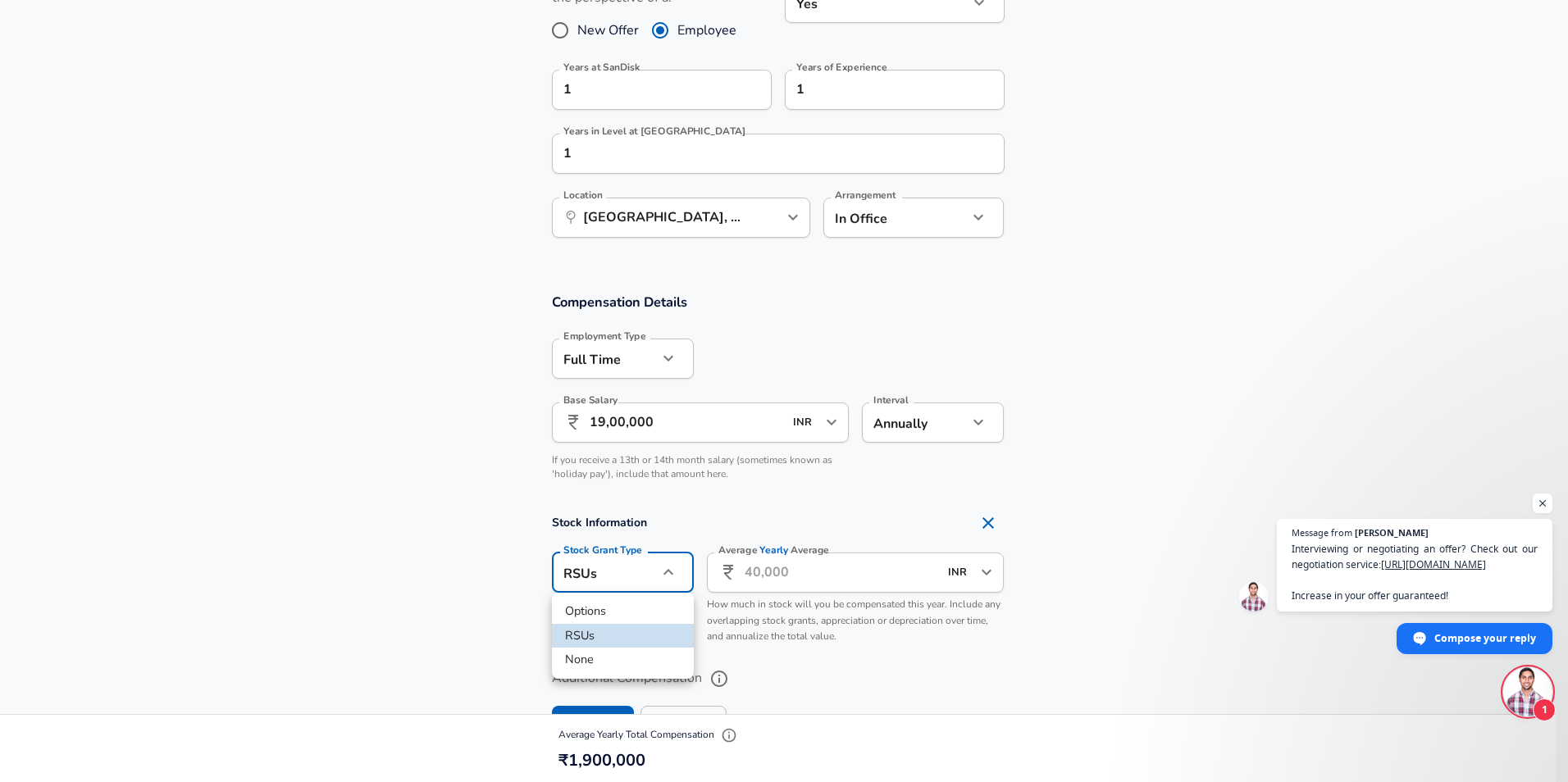
click at [590, 657] on li "None" at bounding box center [622, 660] width 142 height 25
type input "none"
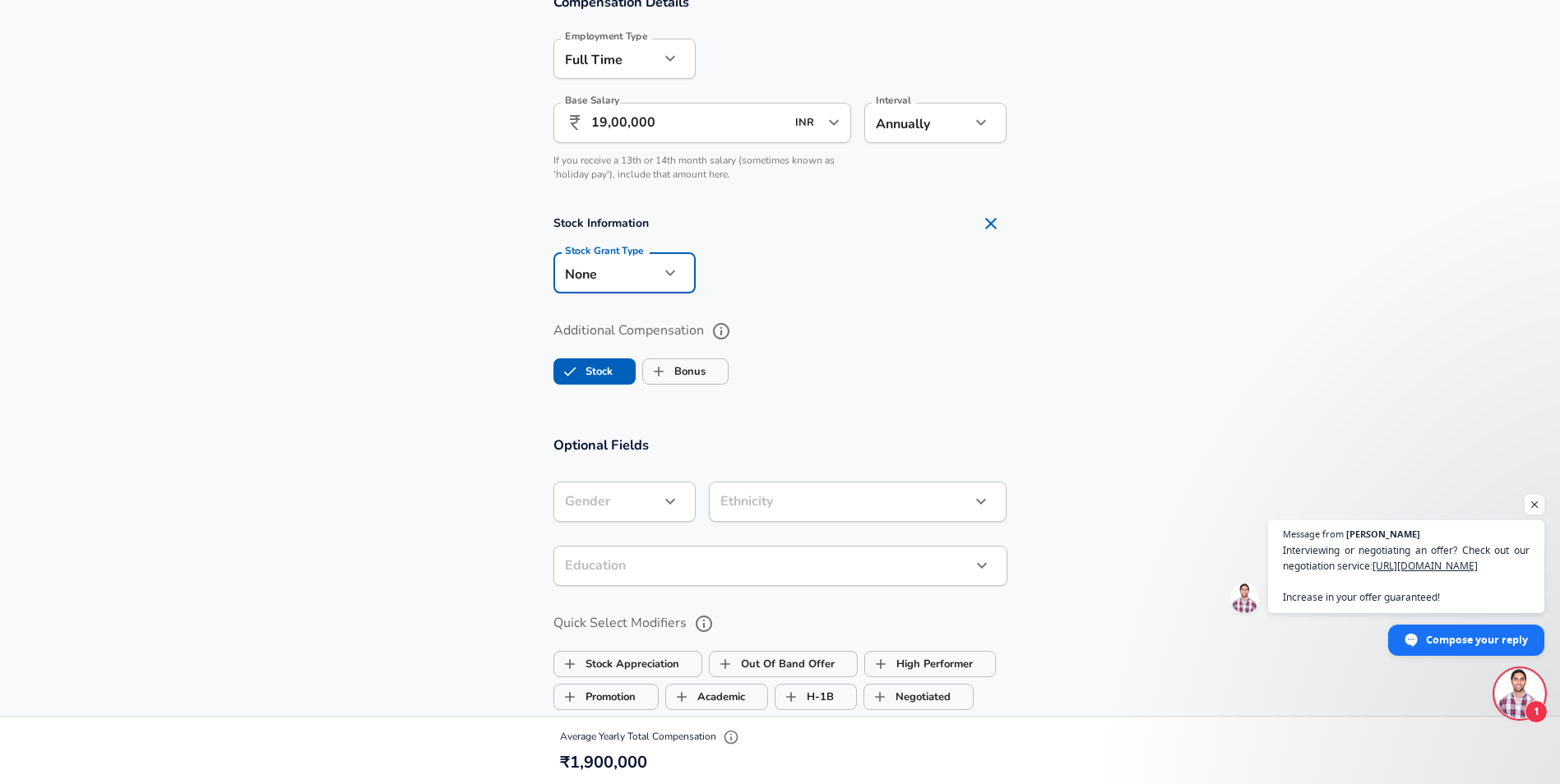
scroll to position [1233, 0]
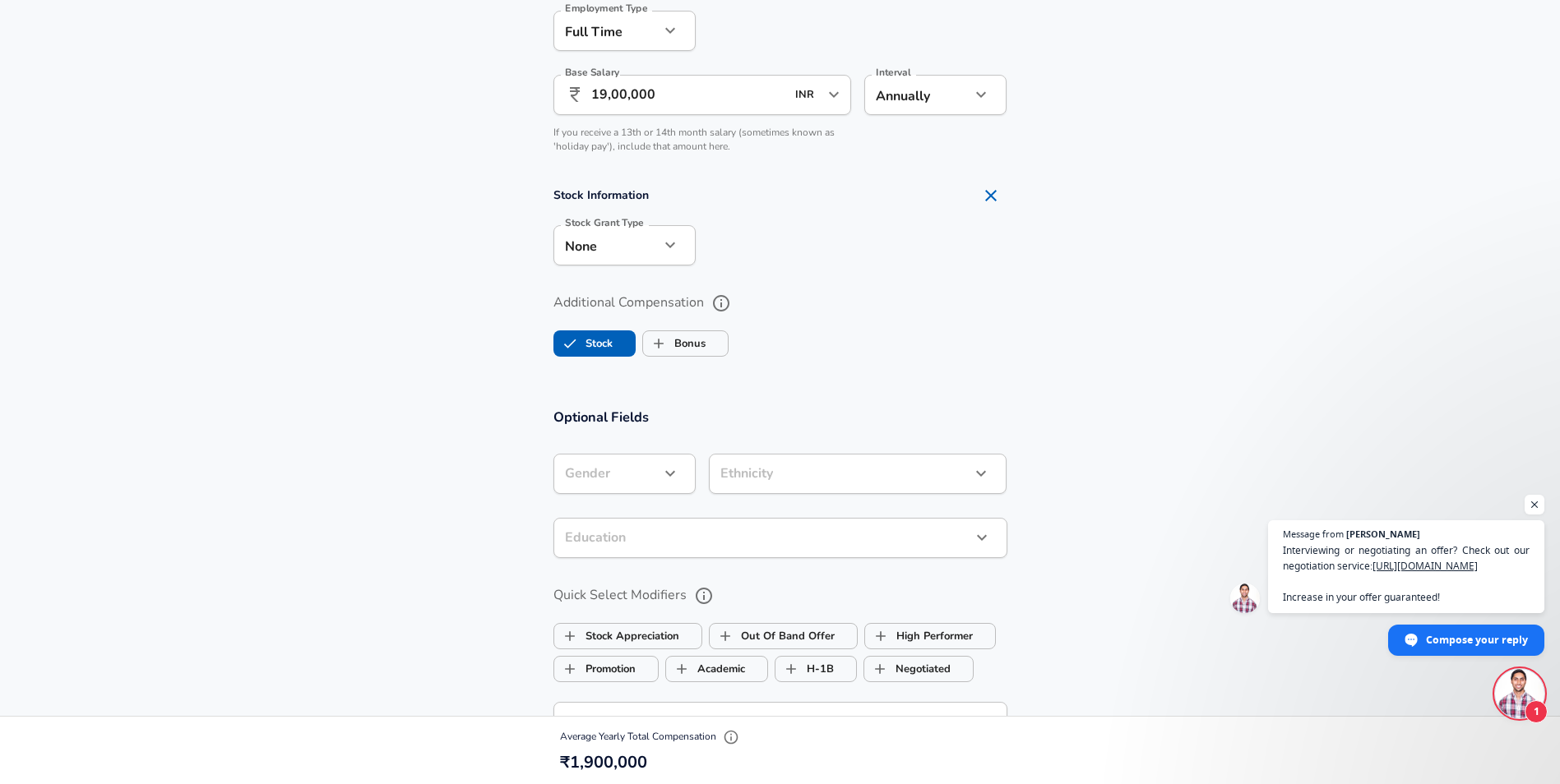
click at [662, 495] on div "Gender ​ Gender" at bounding box center [624, 475] width 142 height 44
click at [662, 482] on icon "button" at bounding box center [671, 474] width 20 height 20
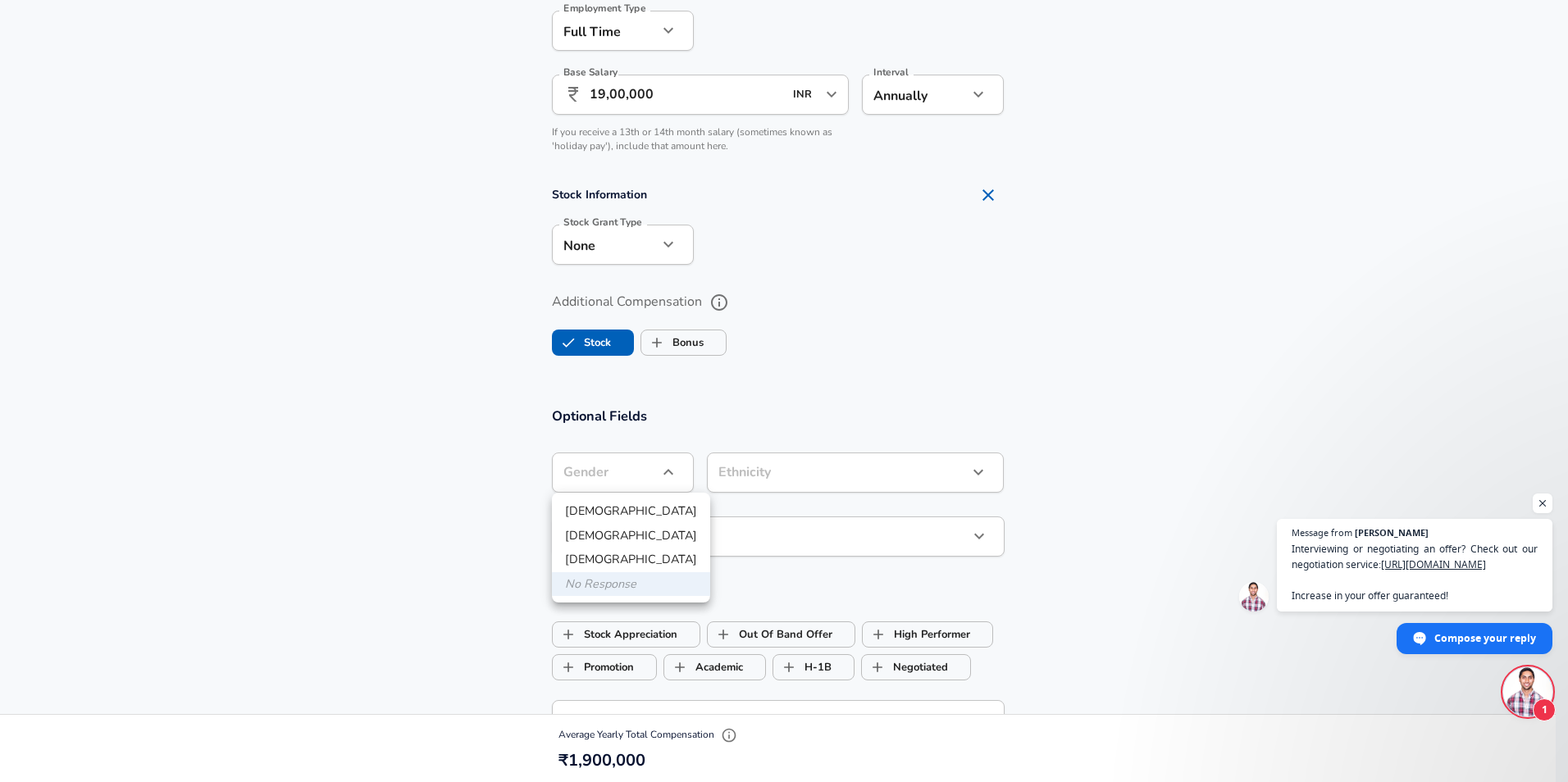
click at [594, 511] on li "[DEMOGRAPHIC_DATA]" at bounding box center [630, 512] width 158 height 25
type input "[DEMOGRAPHIC_DATA]"
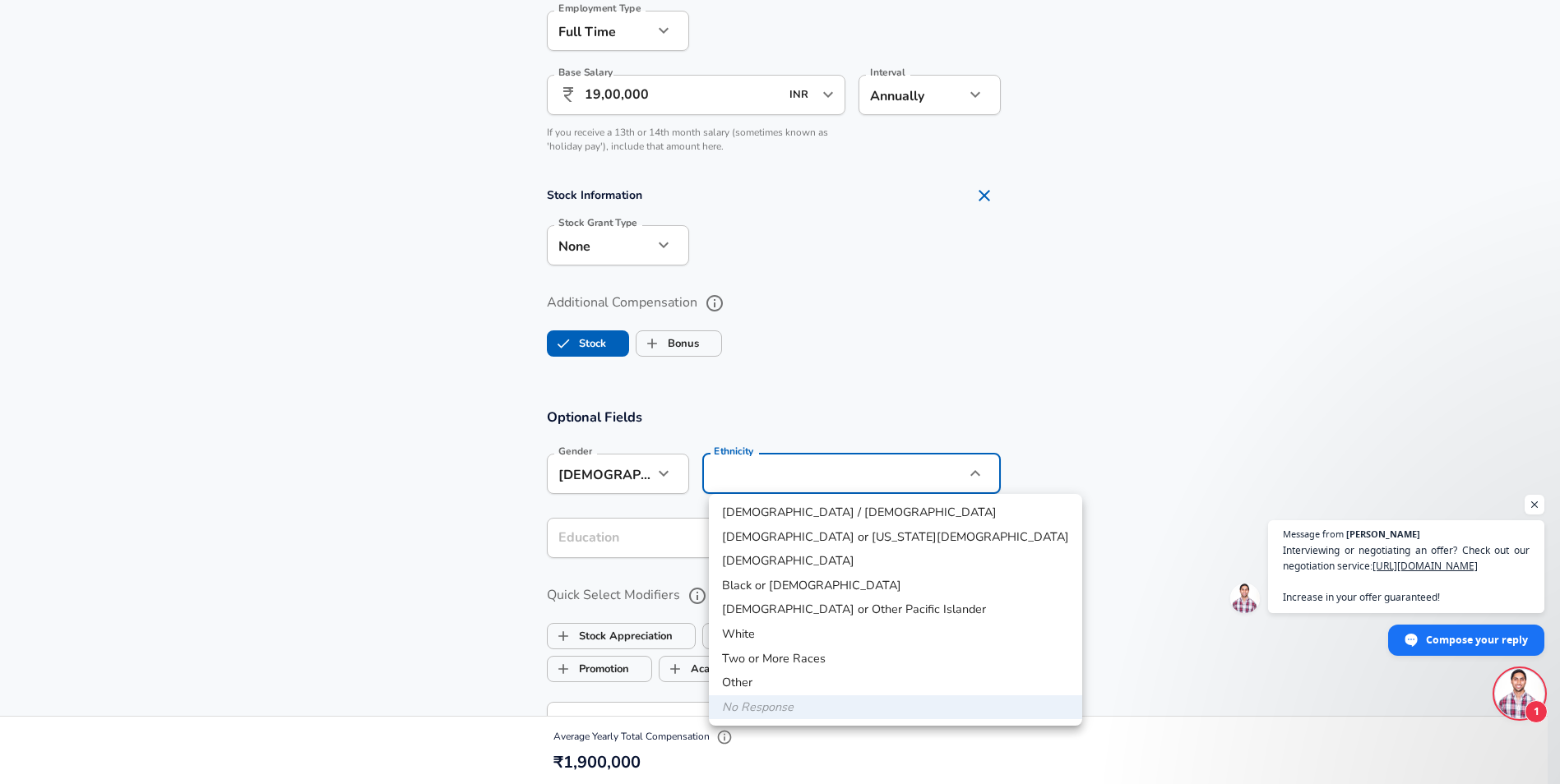
click at [767, 682] on li "Other" at bounding box center [896, 682] width 374 height 25
type input "Two or More Races"
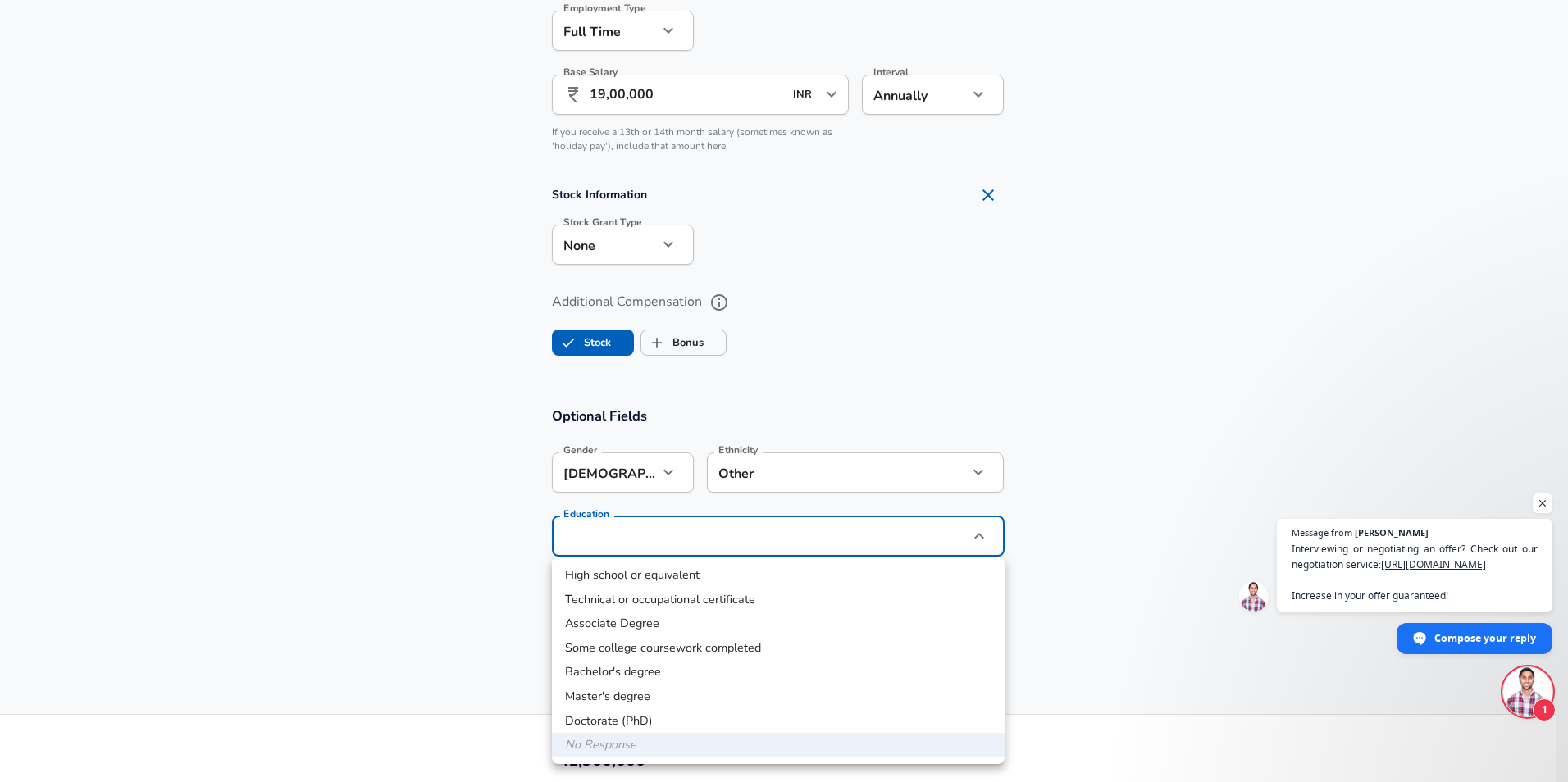
click at [645, 699] on li "Master's degree" at bounding box center [778, 697] width 452 height 25
type input "Masters degree"
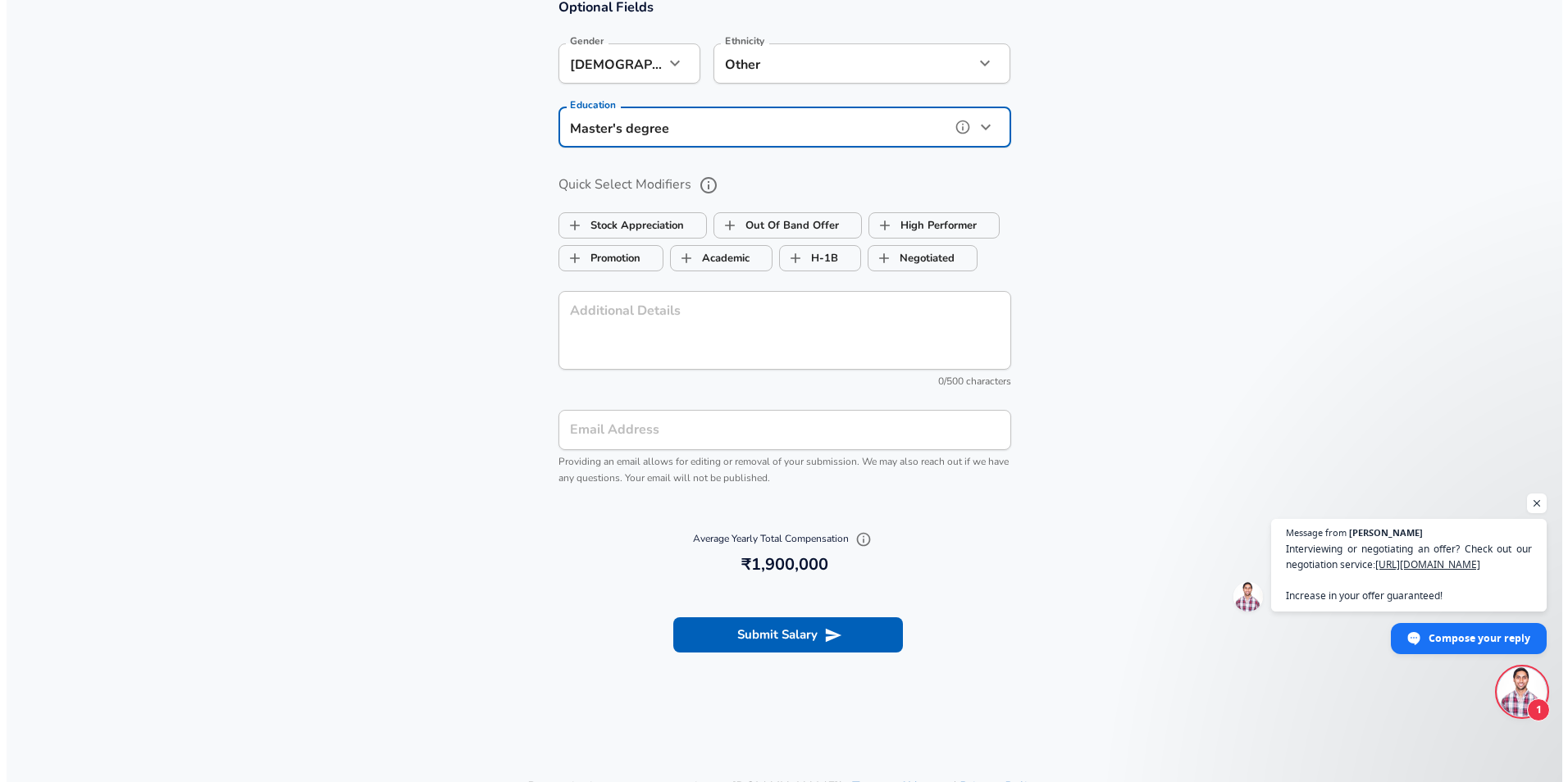
scroll to position [1640, 0]
click at [728, 637] on button "Submit Salary" at bounding box center [781, 634] width 229 height 35
